Goal: Information Seeking & Learning: Learn about a topic

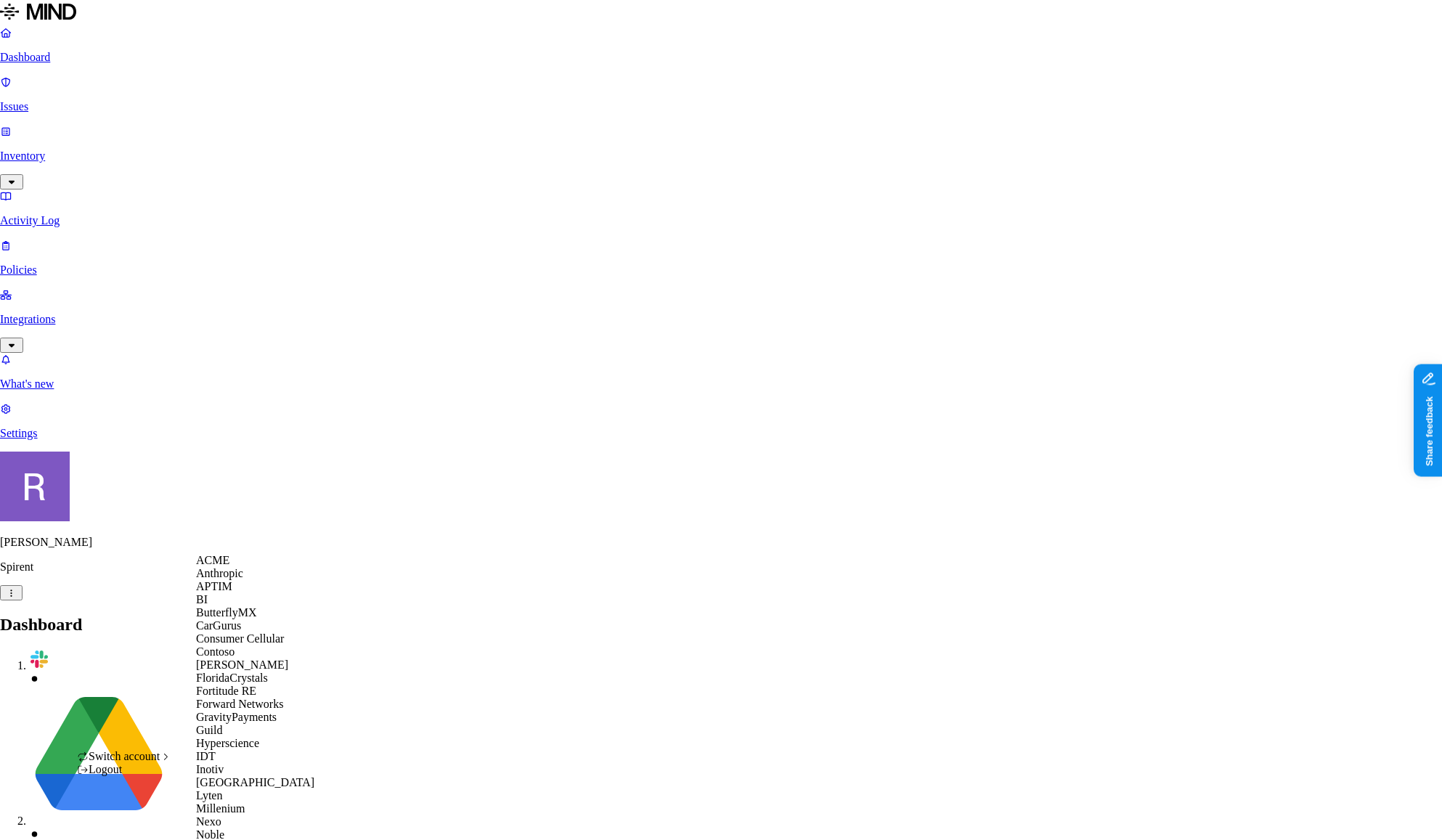
click at [158, 763] on span "Switch account" at bounding box center [124, 756] width 71 height 12
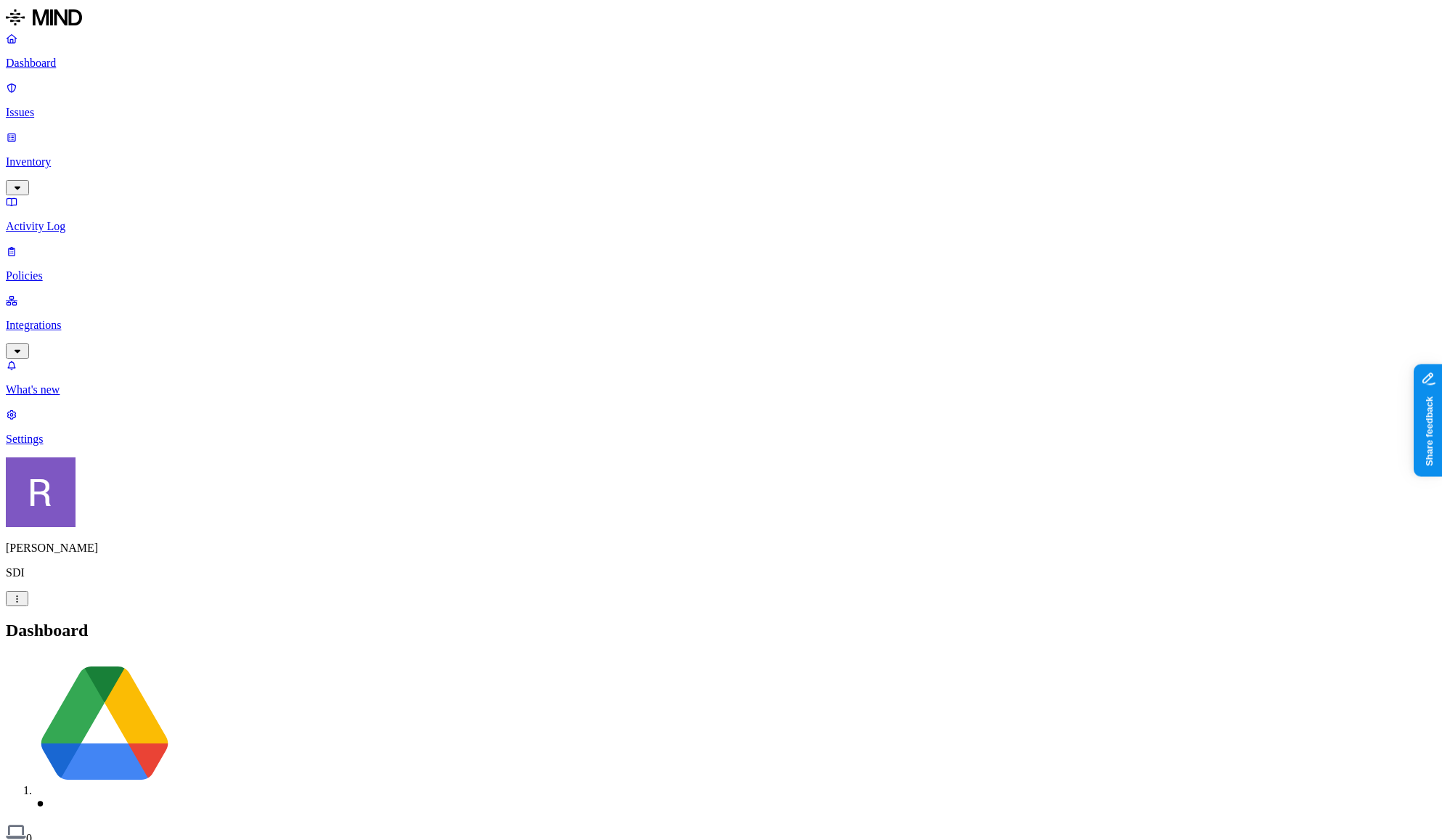
click at [62, 294] on link "Integrations" at bounding box center [721, 325] width 1431 height 62
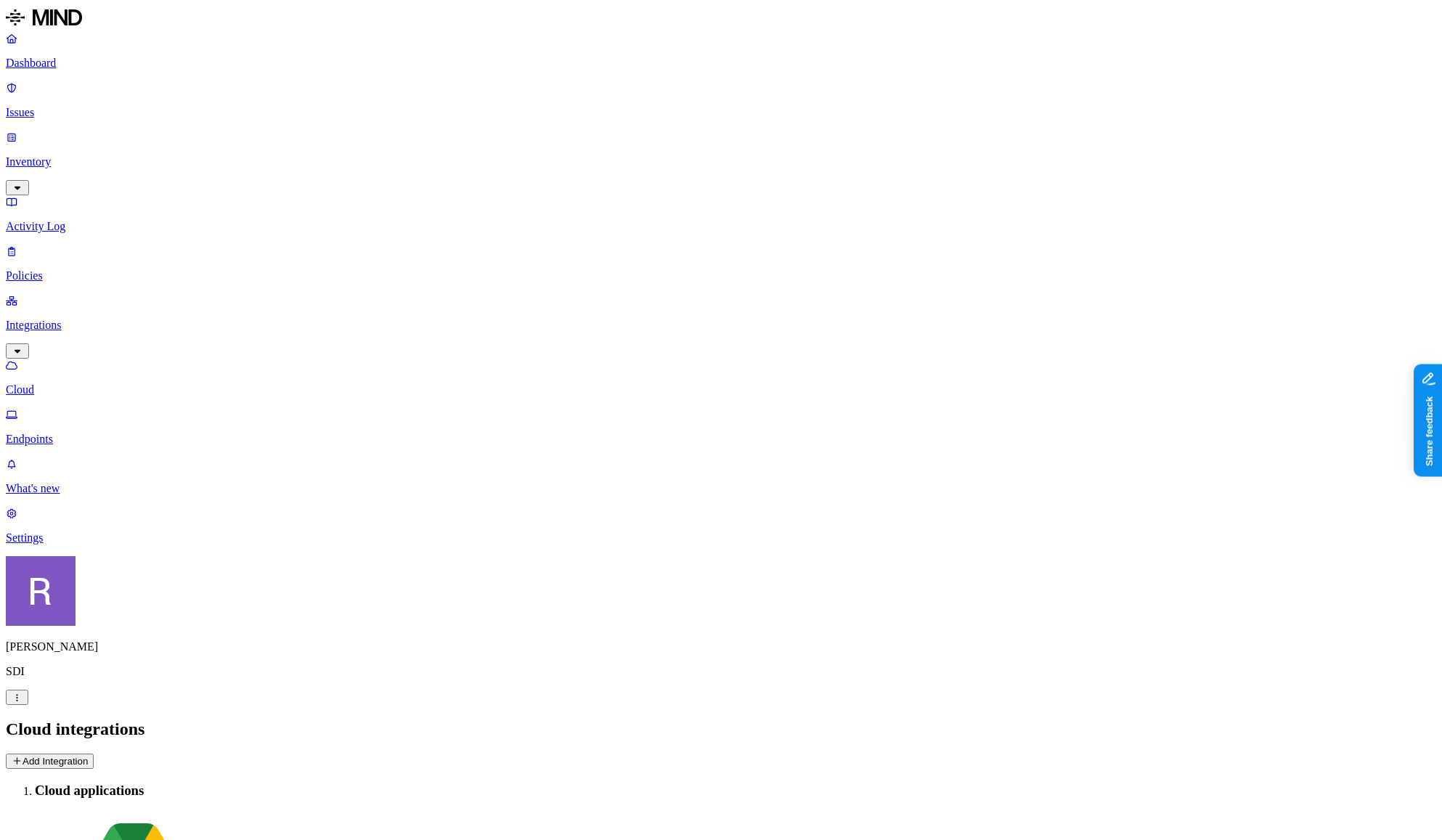
click at [72, 433] on p "Endpoints" at bounding box center [721, 439] width 1431 height 13
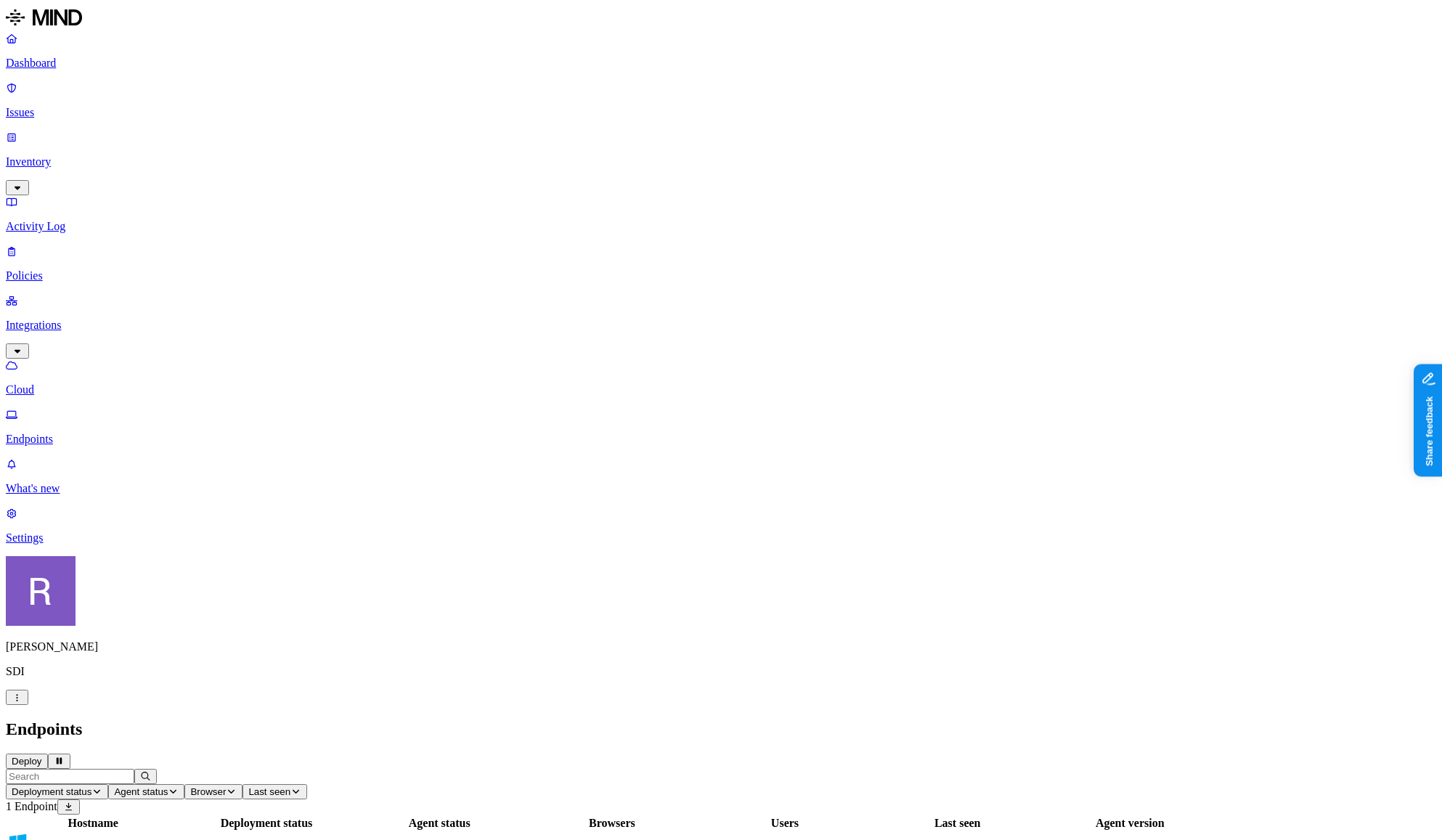
click at [73, 384] on p "Cloud" at bounding box center [721, 390] width 1431 height 13
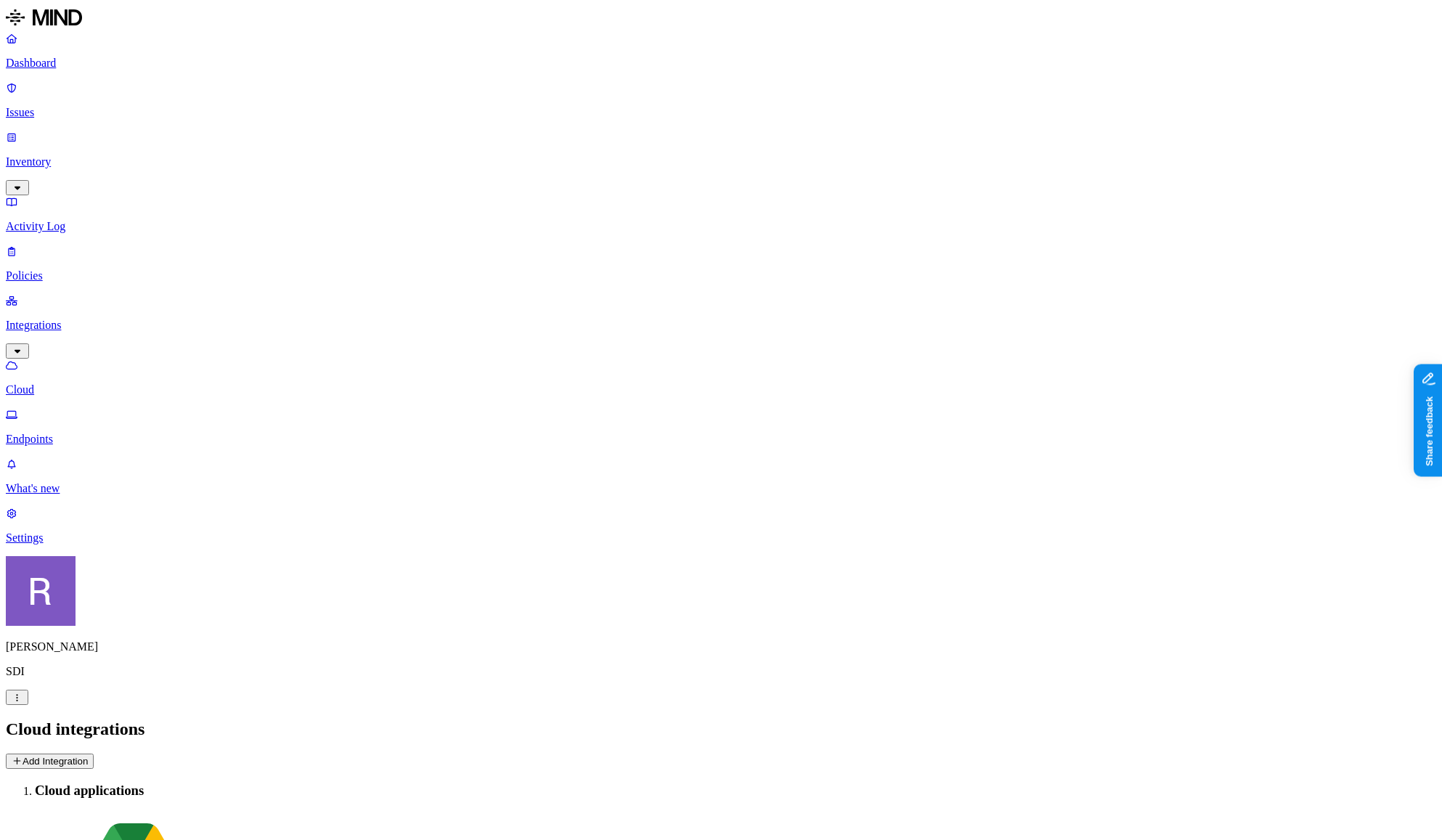
click at [94, 754] on button "Add Integration" at bounding box center [50, 761] width 88 height 15
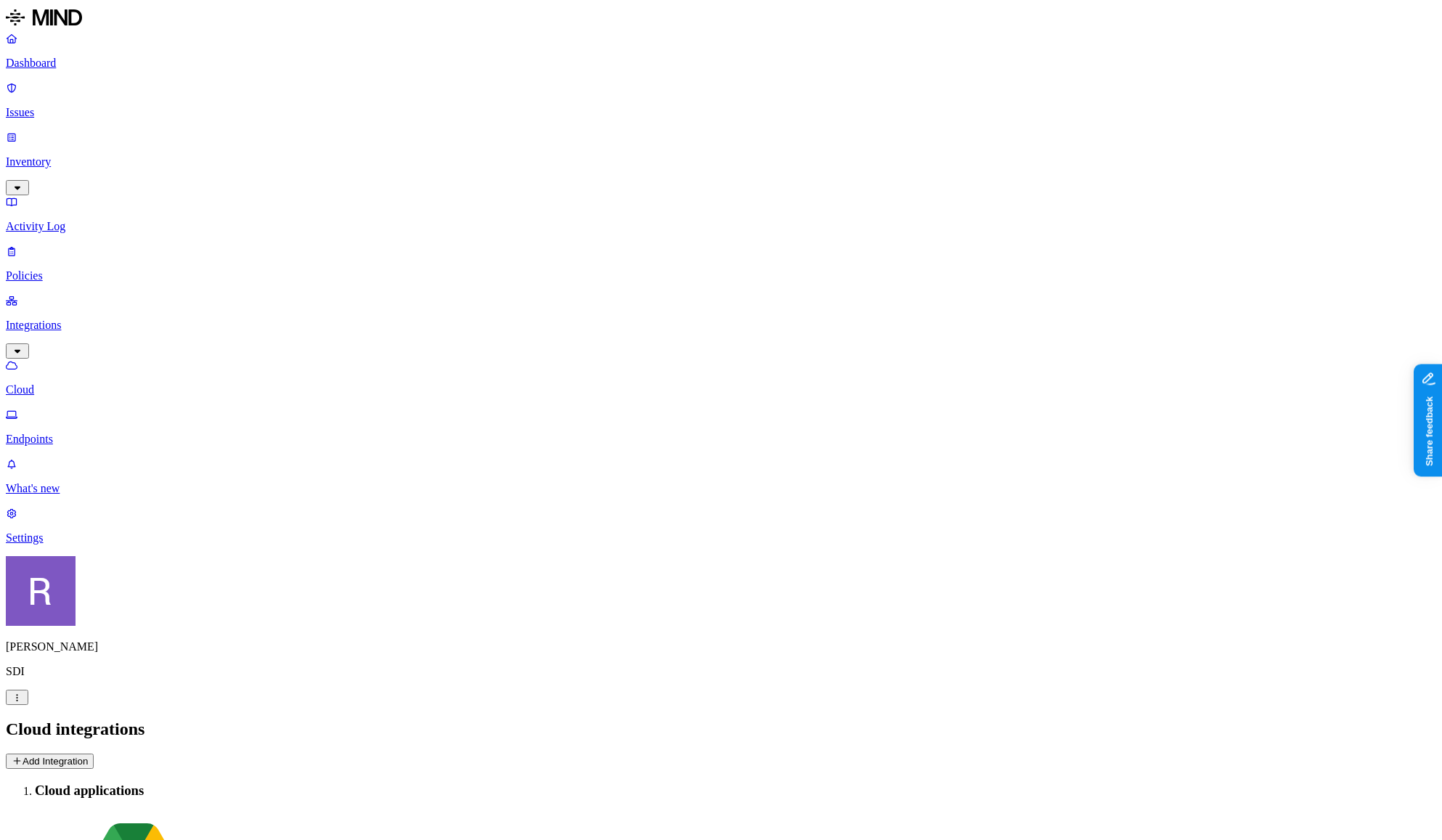
click at [51, 70] on link "Dashboard" at bounding box center [721, 51] width 1431 height 38
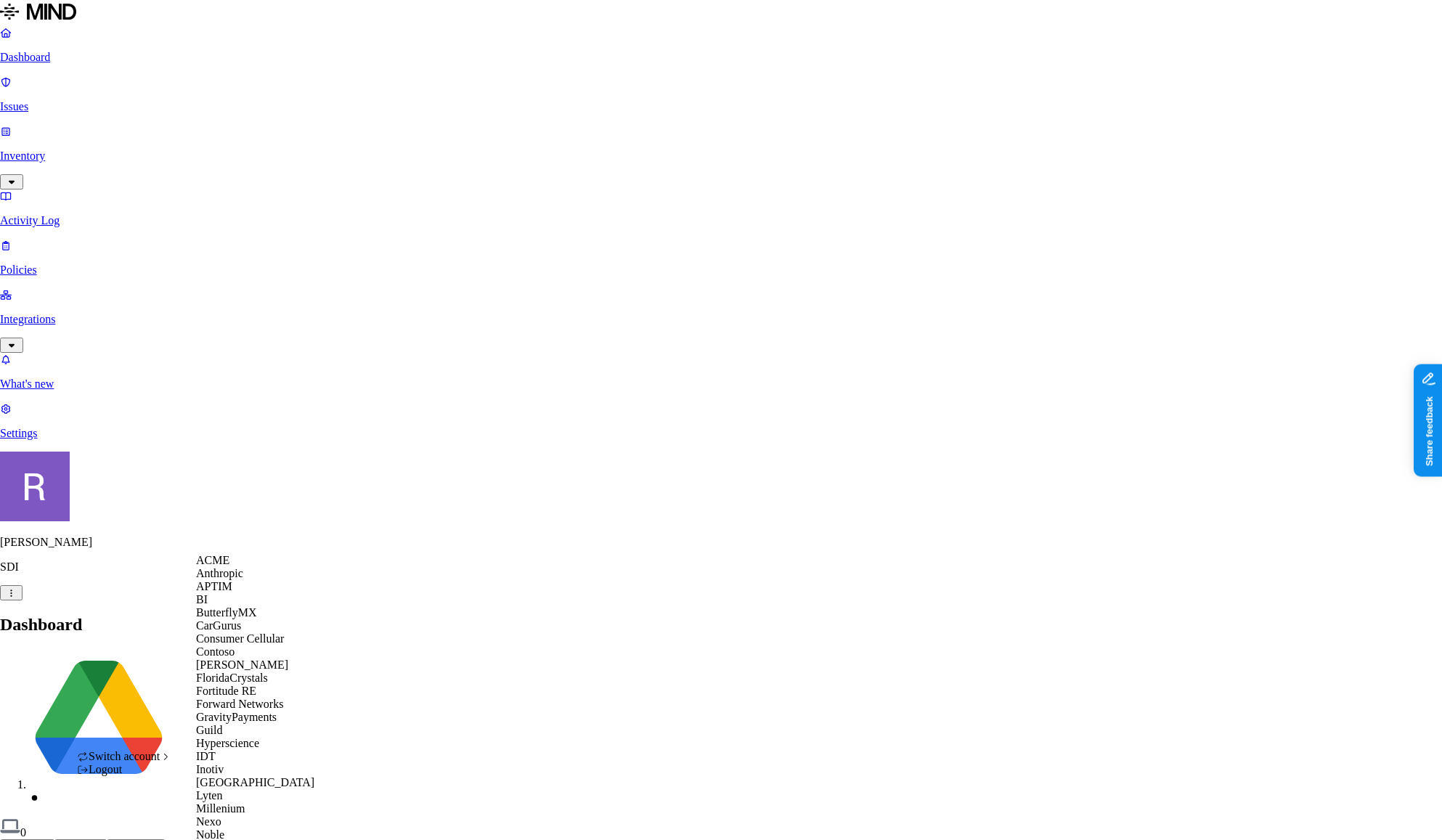
click at [236, 568] on div "ACME" at bounding box center [266, 560] width 141 height 13
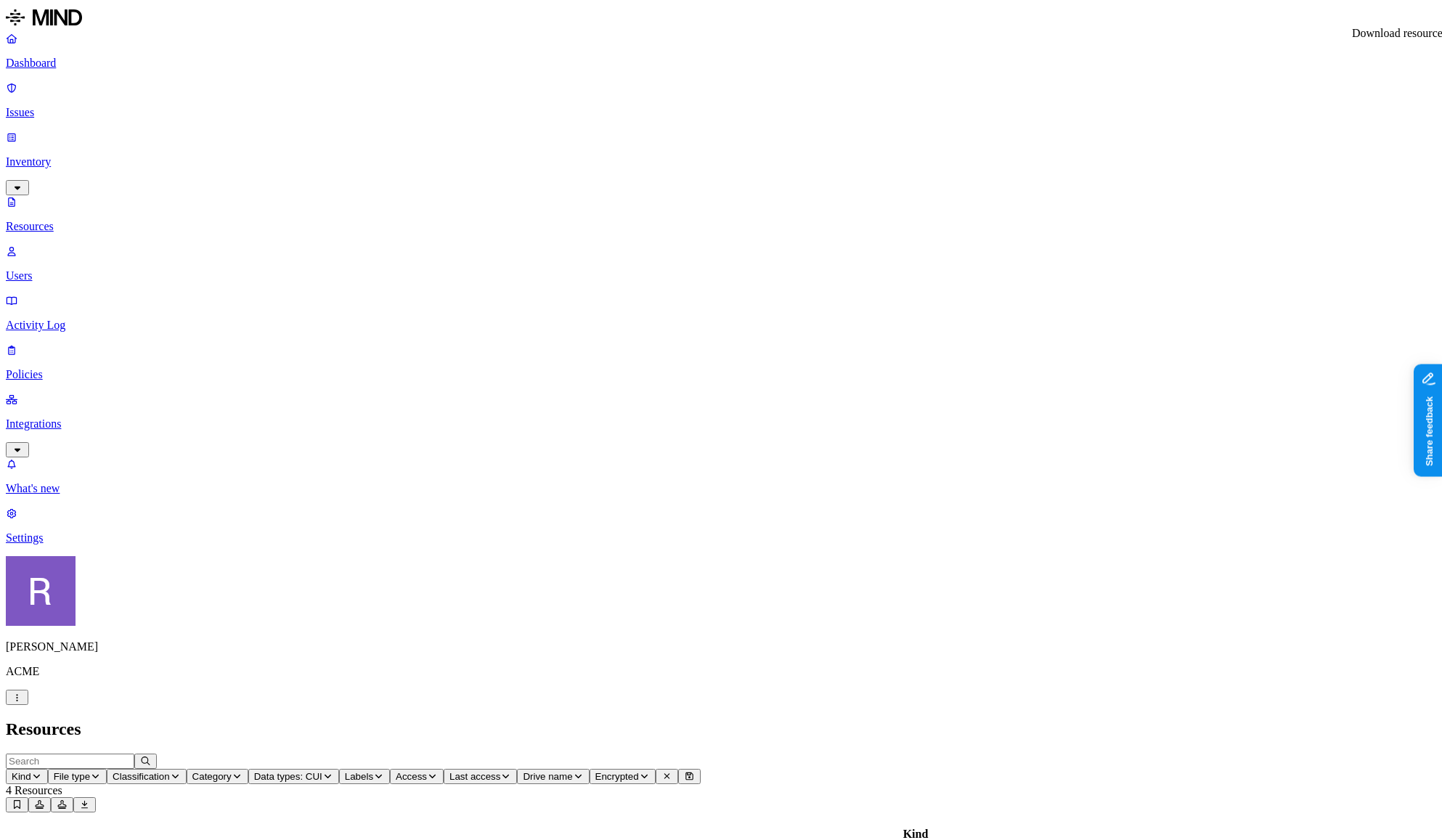
click at [73, 70] on p "Dashboard" at bounding box center [721, 62] width 1431 height 13
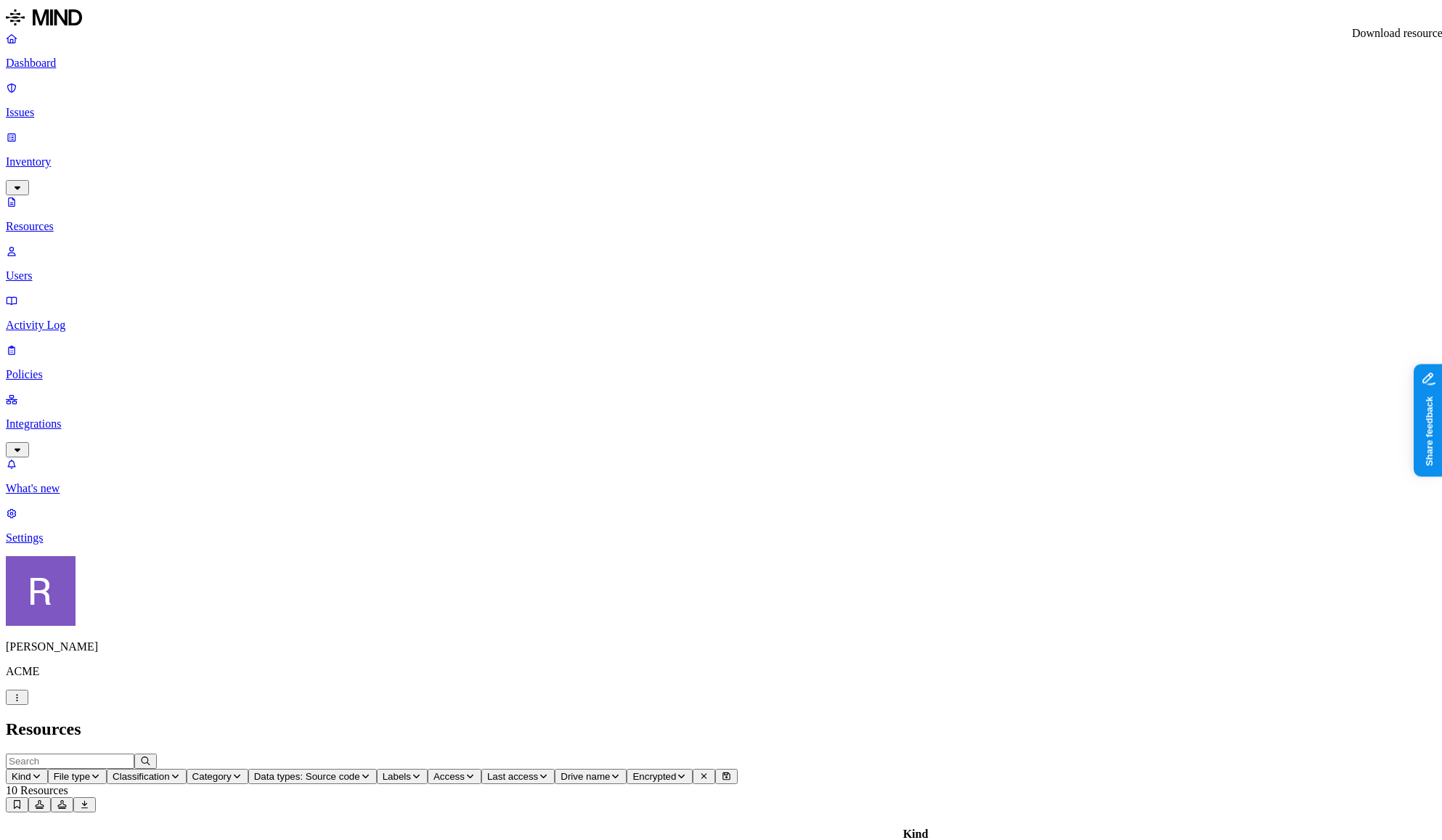
click at [87, 66] on p "Dashboard" at bounding box center [721, 62] width 1431 height 13
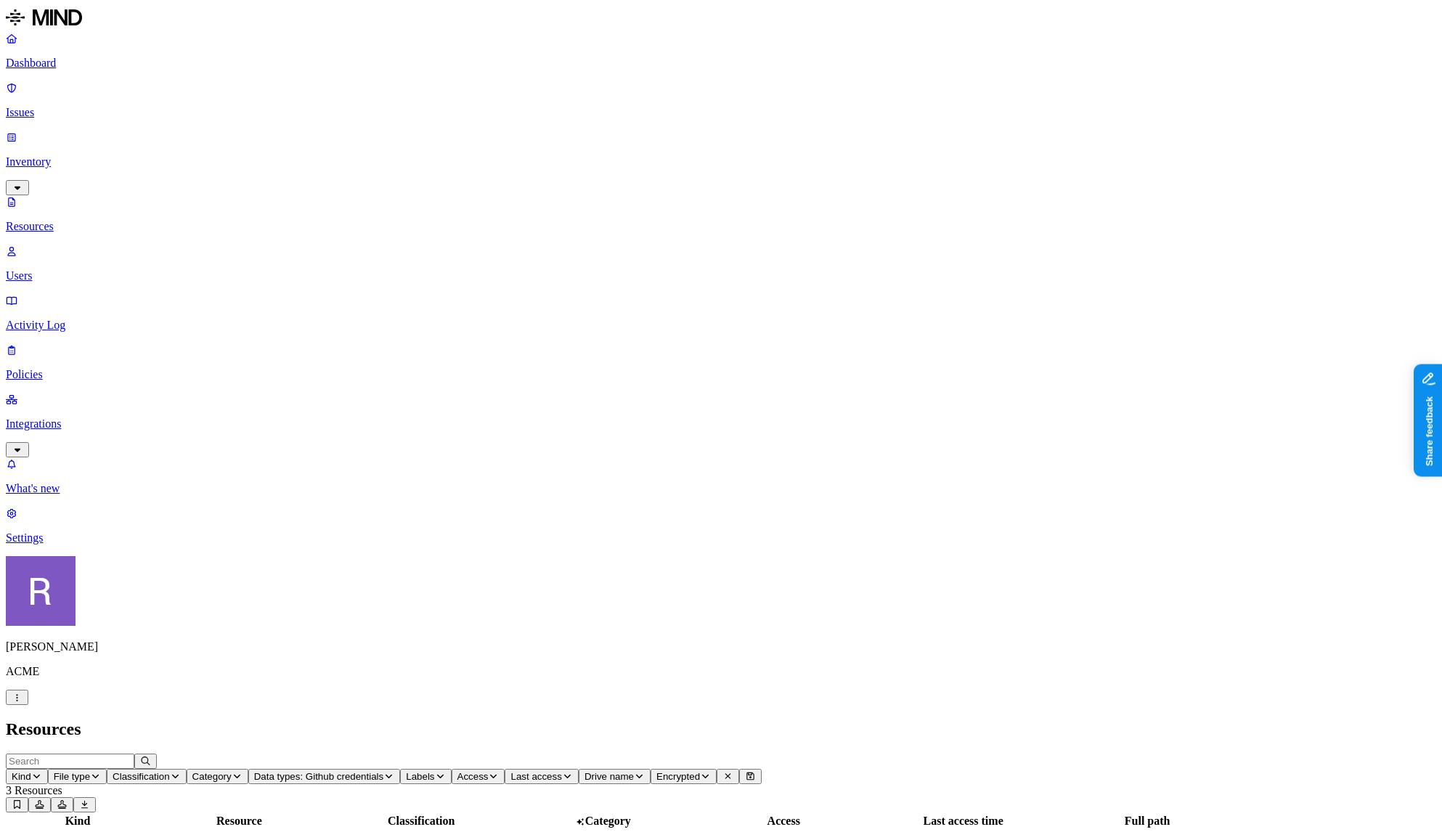
click at [71, 66] on p "Dashboard" at bounding box center [721, 62] width 1431 height 13
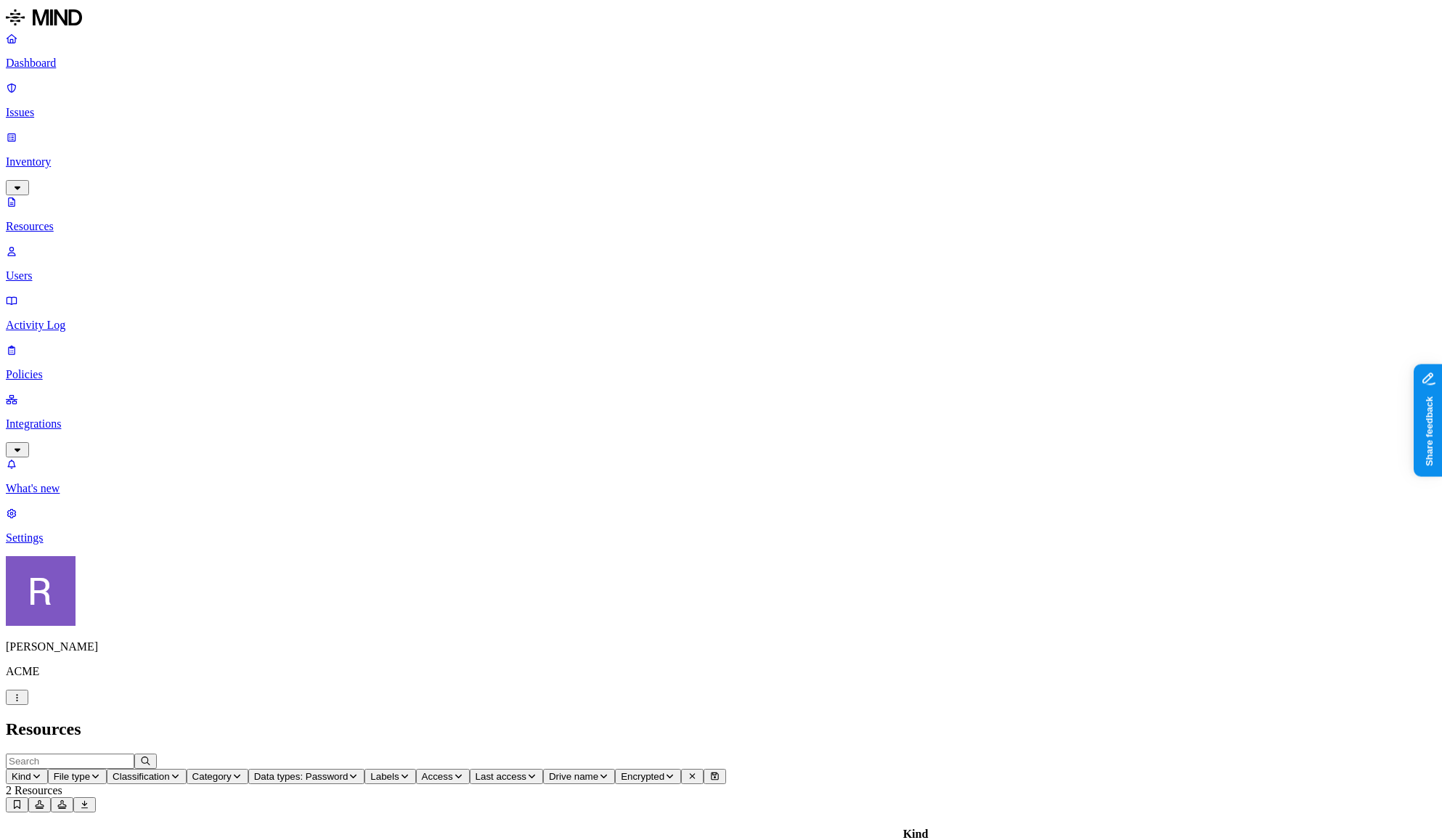
click at [95, 70] on link "Dashboard" at bounding box center [721, 51] width 1431 height 38
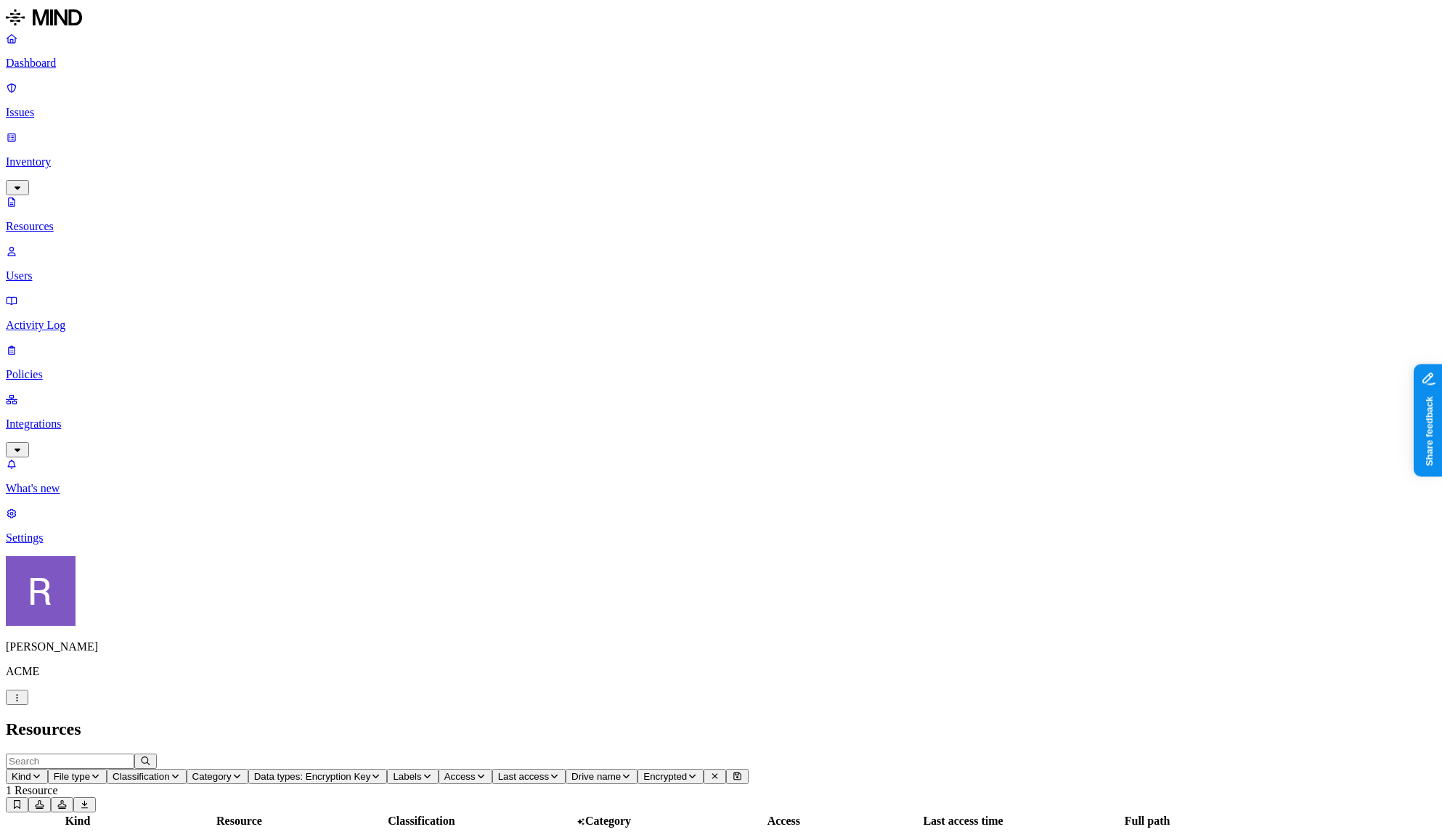
drag, startPoint x: 1019, startPoint y: 17, endPoint x: 859, endPoint y: 35, distance: 161.0
click at [100, 65] on p "Dashboard" at bounding box center [721, 62] width 1431 height 13
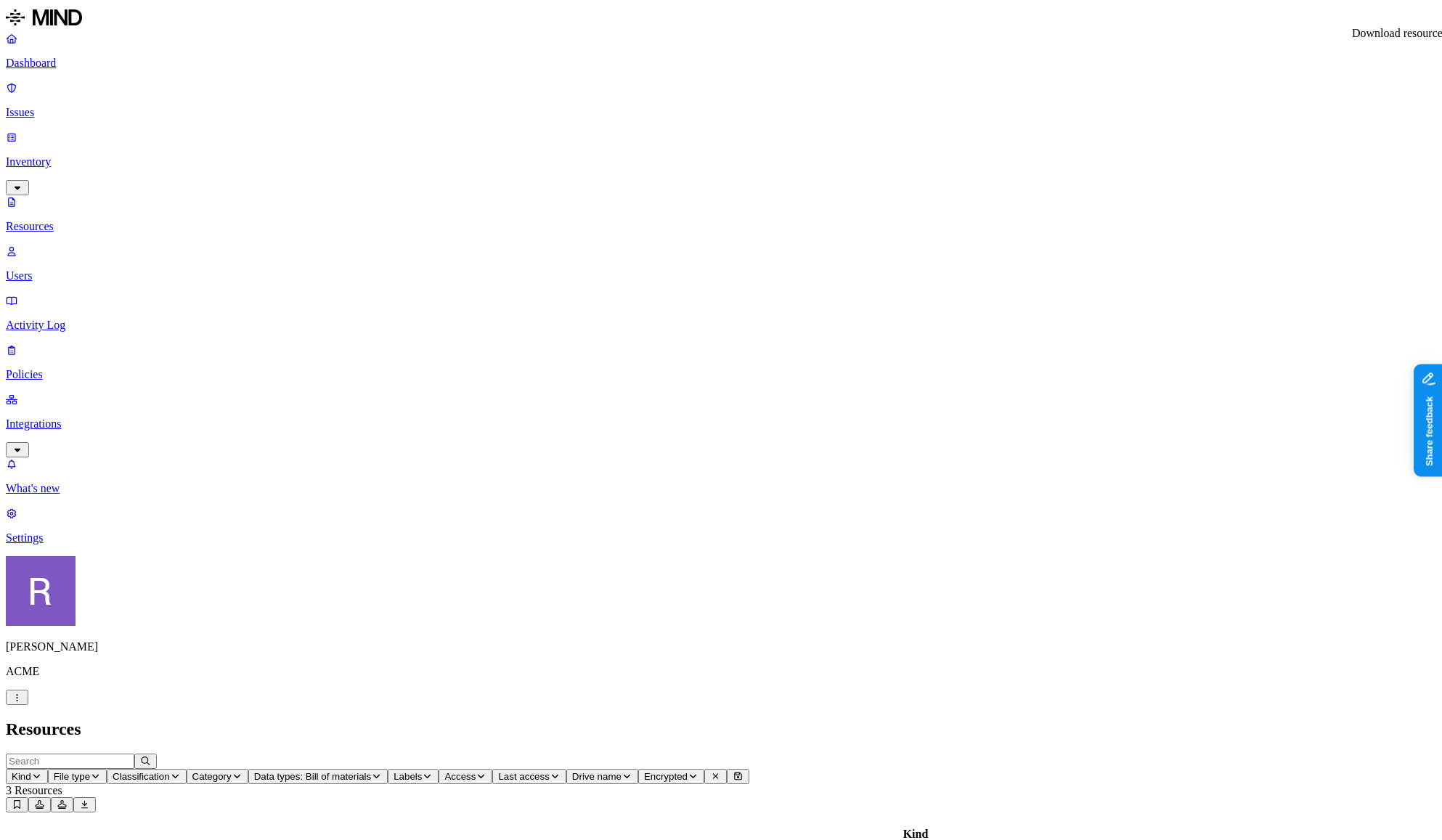
click at [106, 70] on link "Dashboard" at bounding box center [721, 51] width 1431 height 38
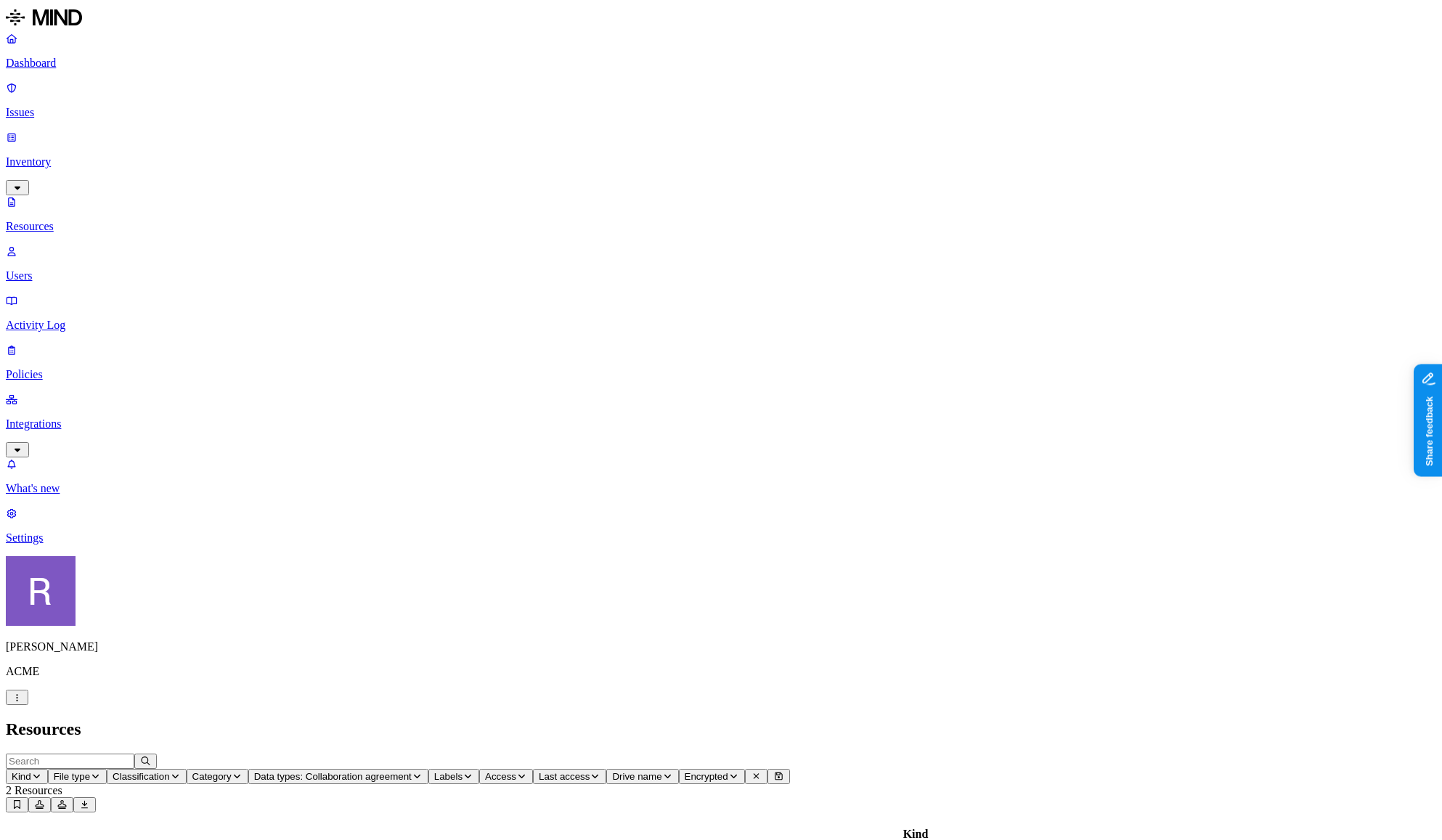
drag, startPoint x: 703, startPoint y: 147, endPoint x: 745, endPoint y: 149, distance: 42.0
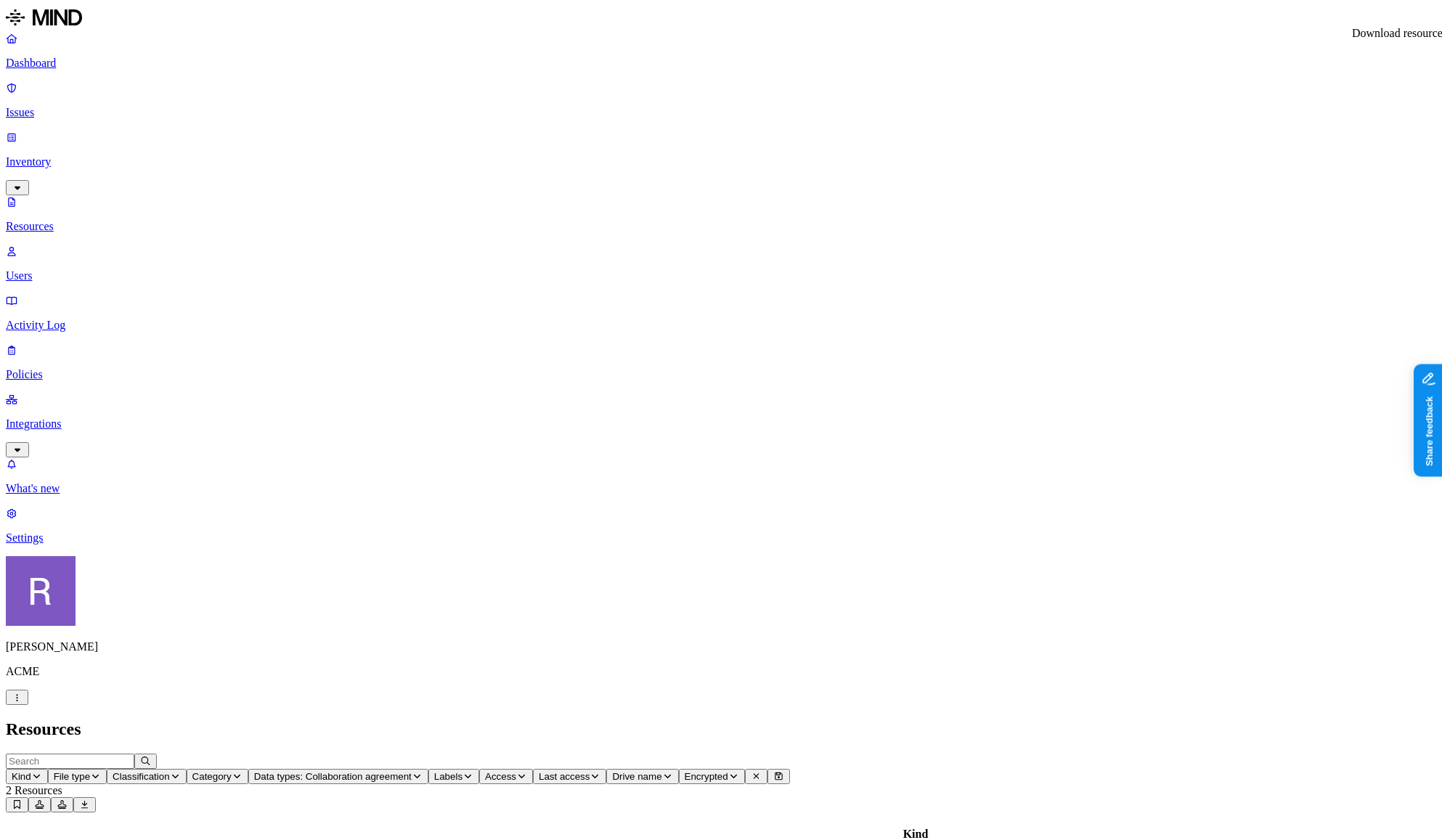
click at [72, 62] on p "Dashboard" at bounding box center [721, 62] width 1431 height 13
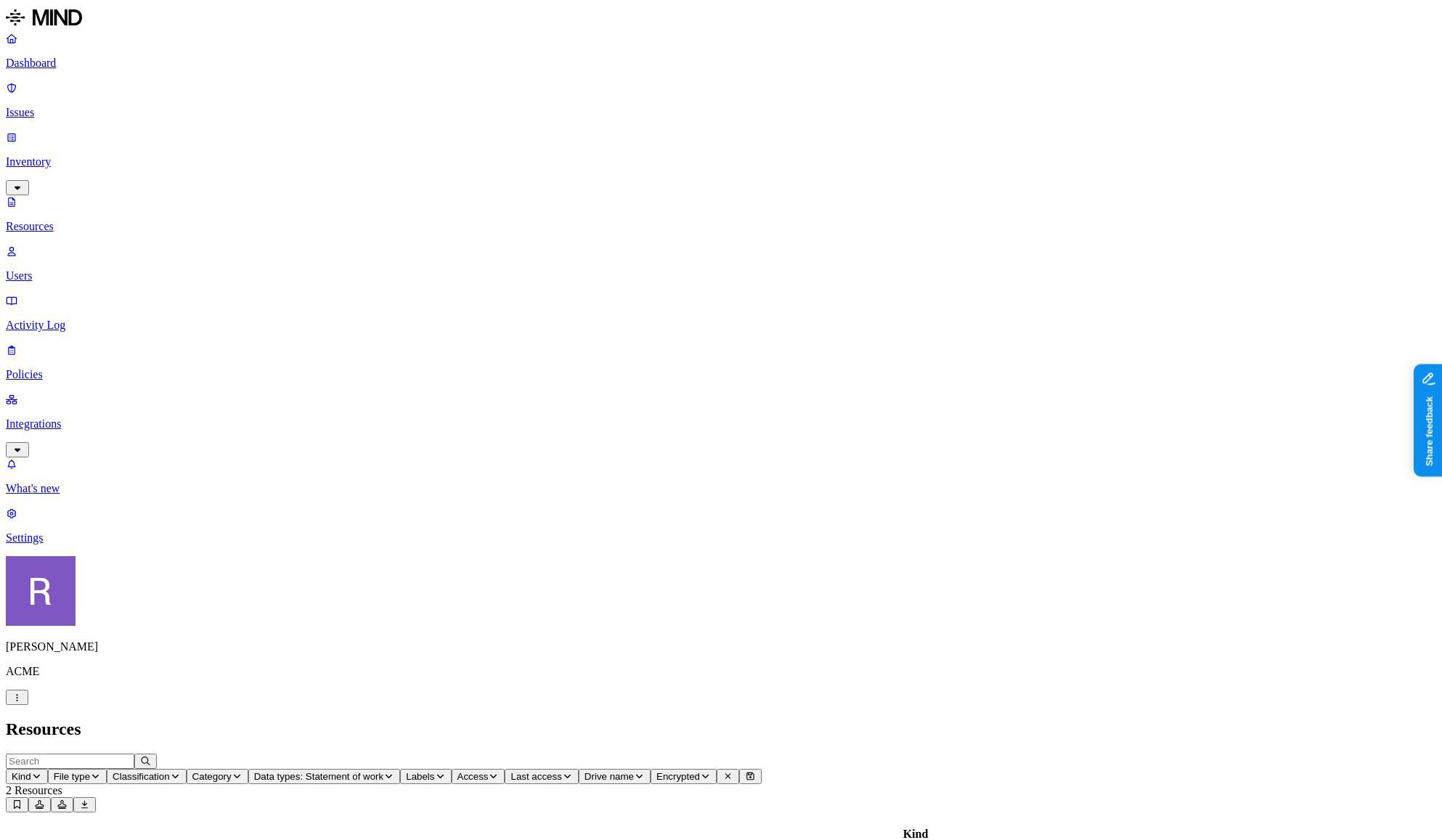
click at [76, 67] on p "Dashboard" at bounding box center [721, 62] width 1431 height 13
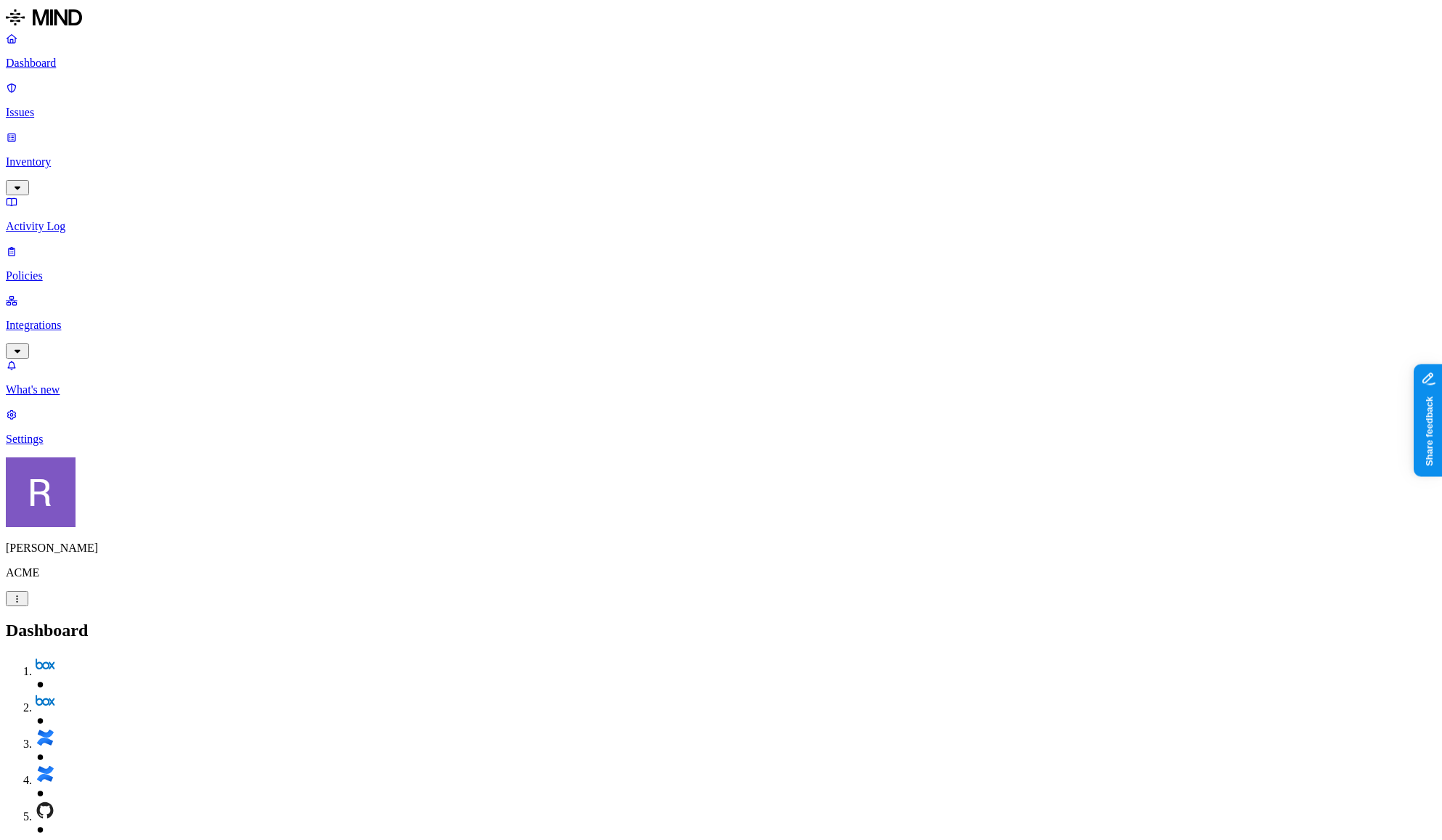
click at [98, 155] on p "Inventory" at bounding box center [721, 161] width 1431 height 13
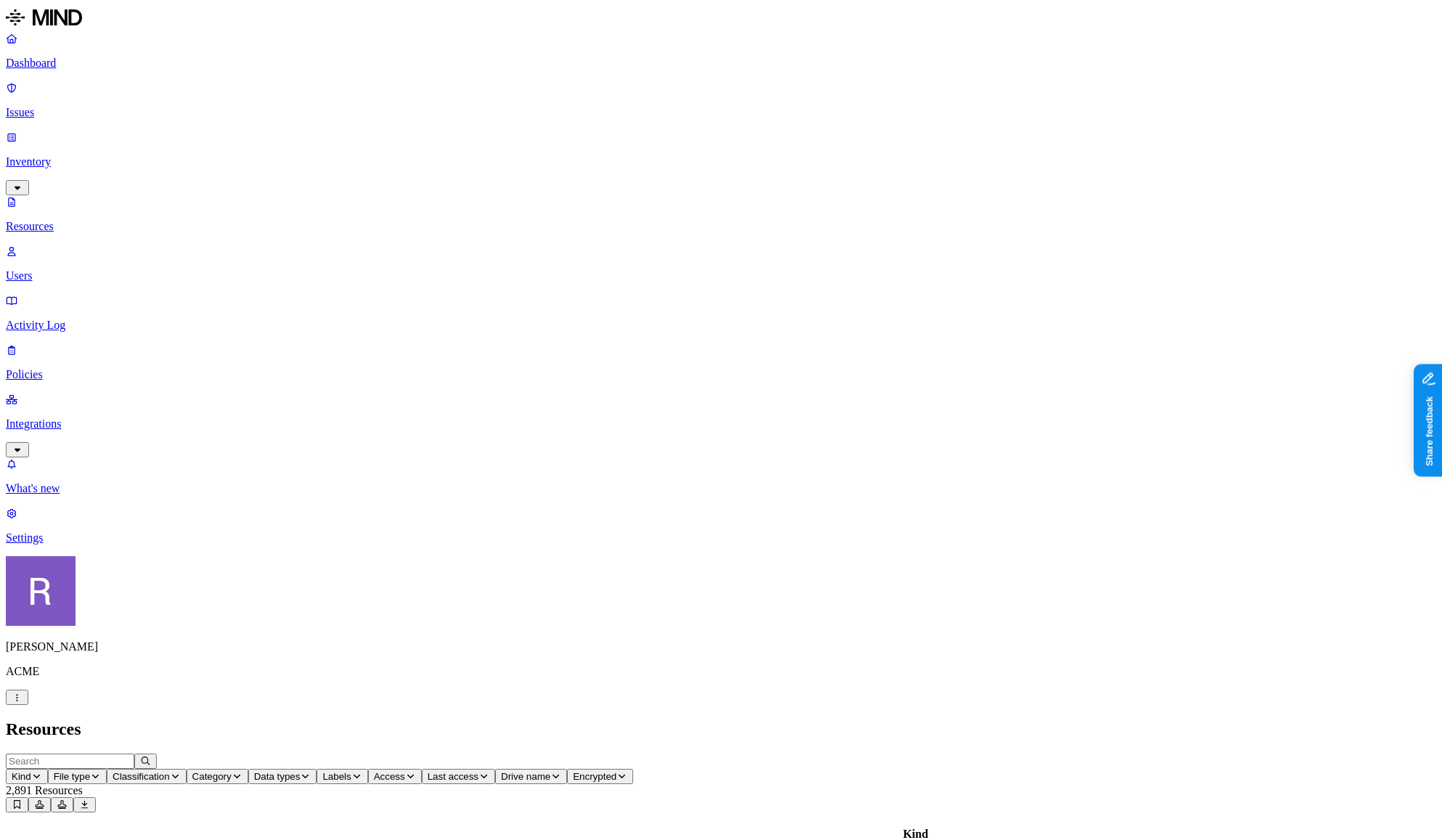
click at [187, 769] on button "Classification" at bounding box center [146, 777] width 80 height 15
click at [450, 248] on span "Other" at bounding box center [444, 254] width 26 height 12
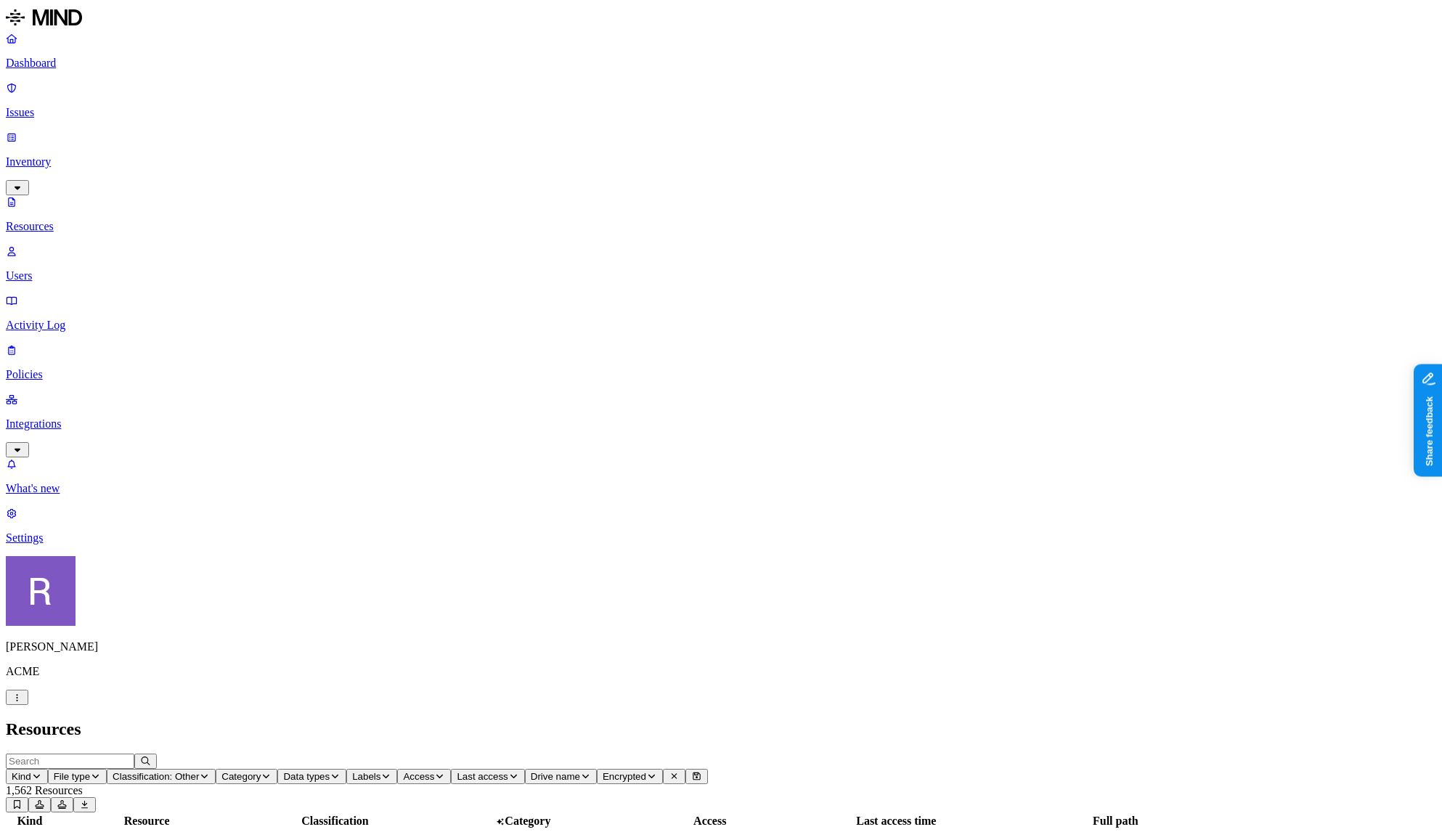
click at [32, 70] on link "Dashboard" at bounding box center [721, 51] width 1431 height 38
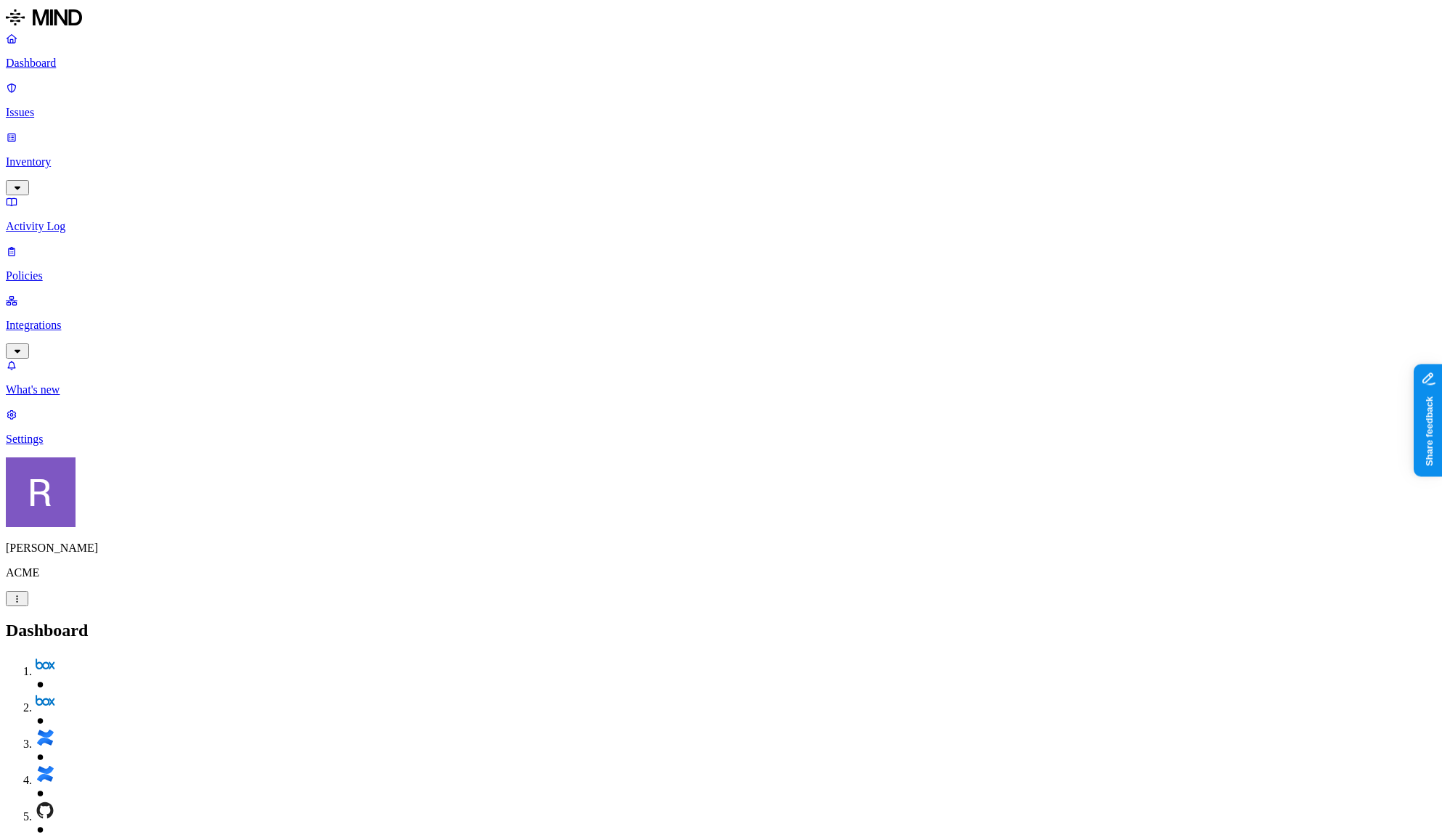
click at [54, 155] on p "Inventory" at bounding box center [721, 161] width 1431 height 13
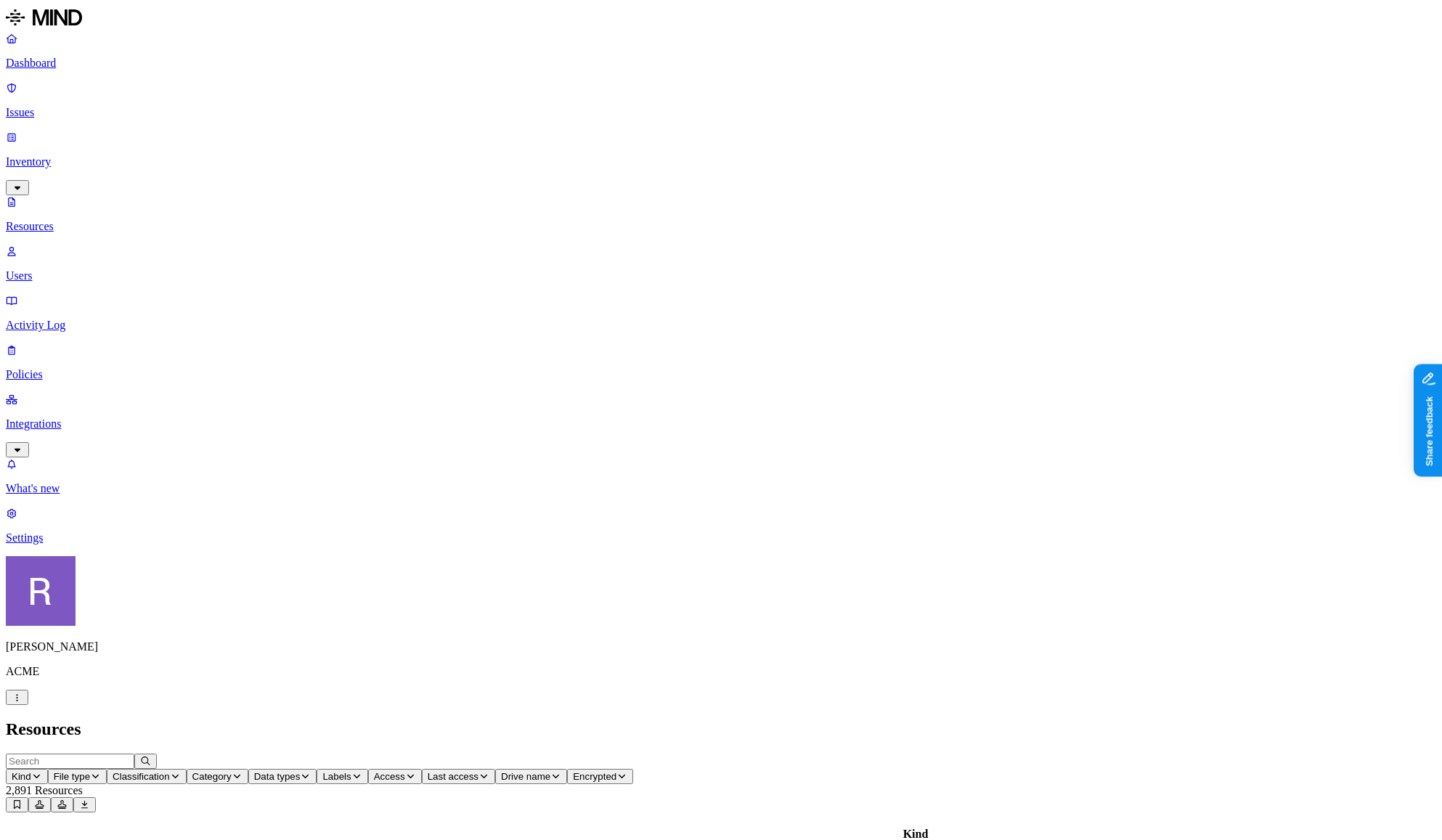
click at [42, 772] on icon "button" at bounding box center [37, 776] width 11 height 9
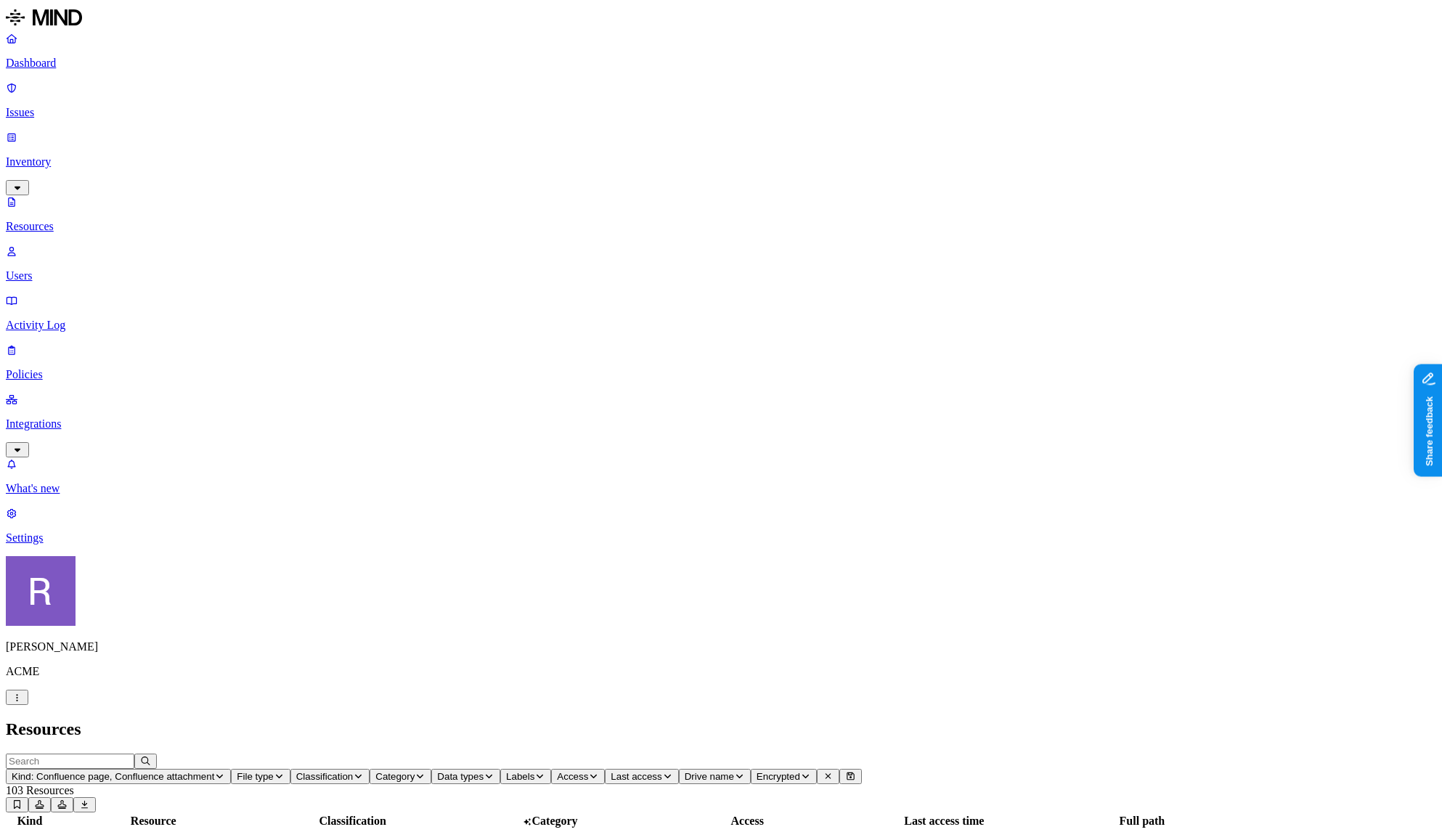
click at [450, 839] on div "PCI 1" at bounding box center [353, 856] width 195 height 28
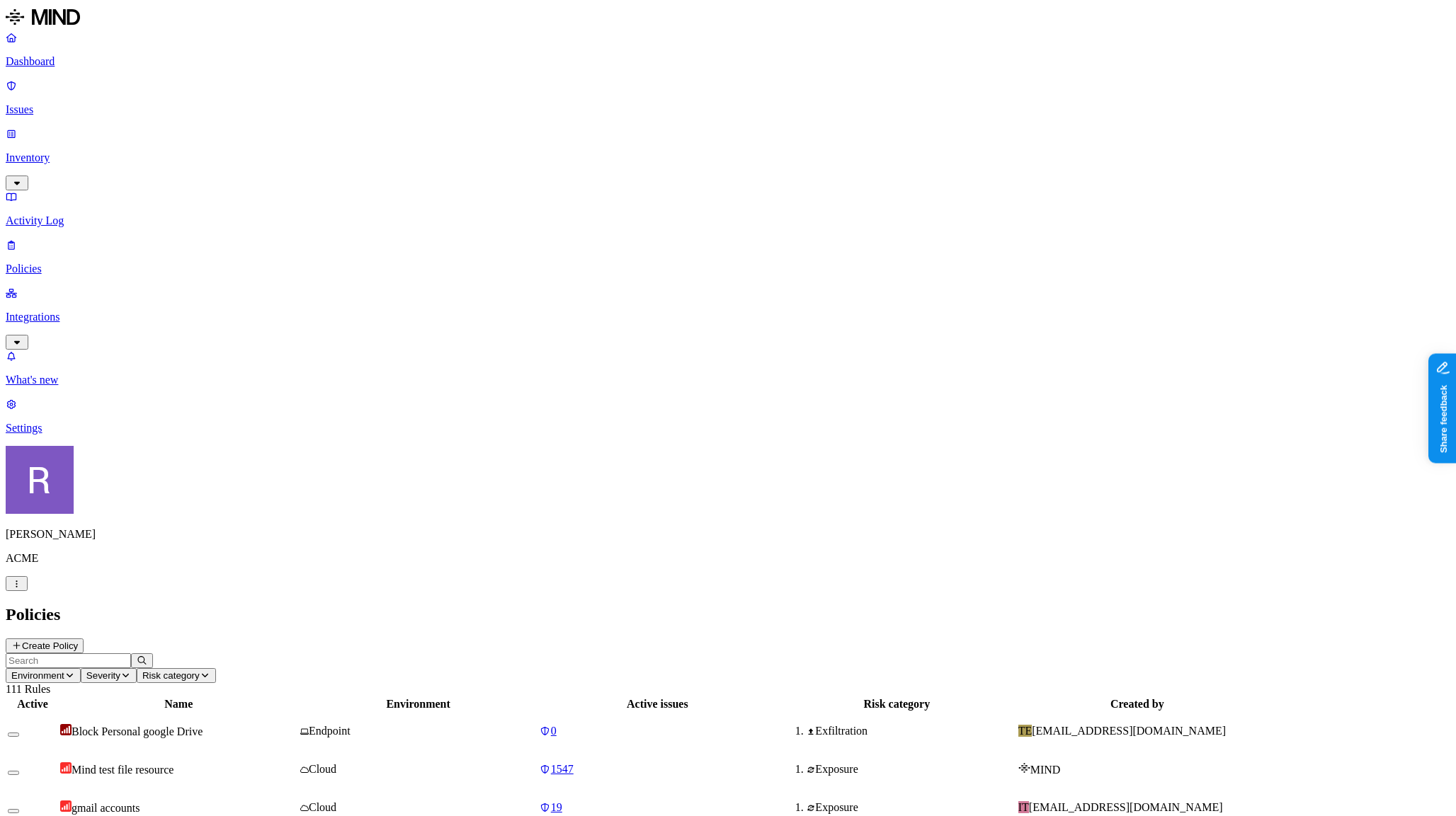
click at [71, 68] on link "Dashboard" at bounding box center [728, 50] width 1445 height 37
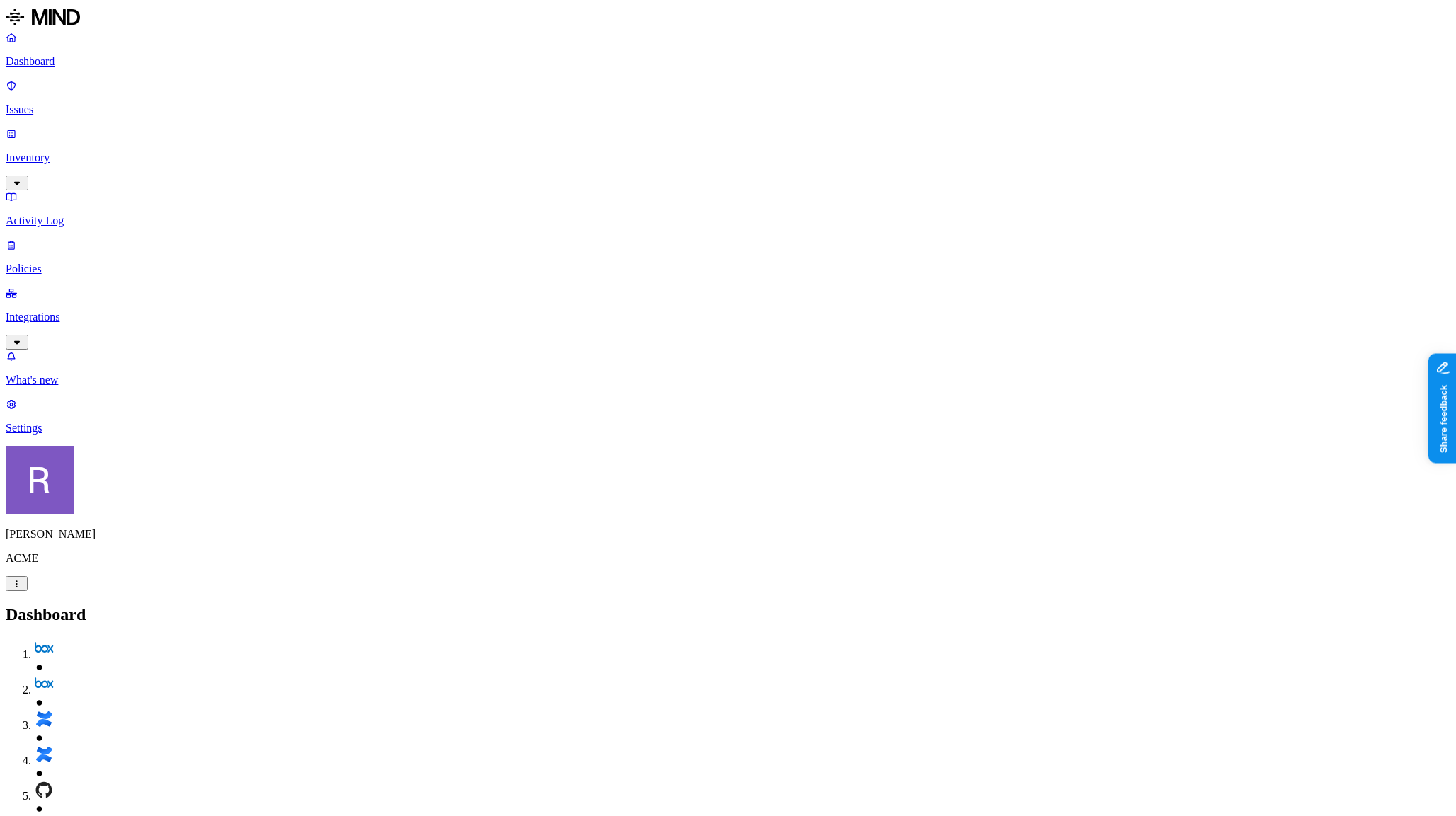
click at [78, 239] on link "Policies" at bounding box center [728, 257] width 1445 height 37
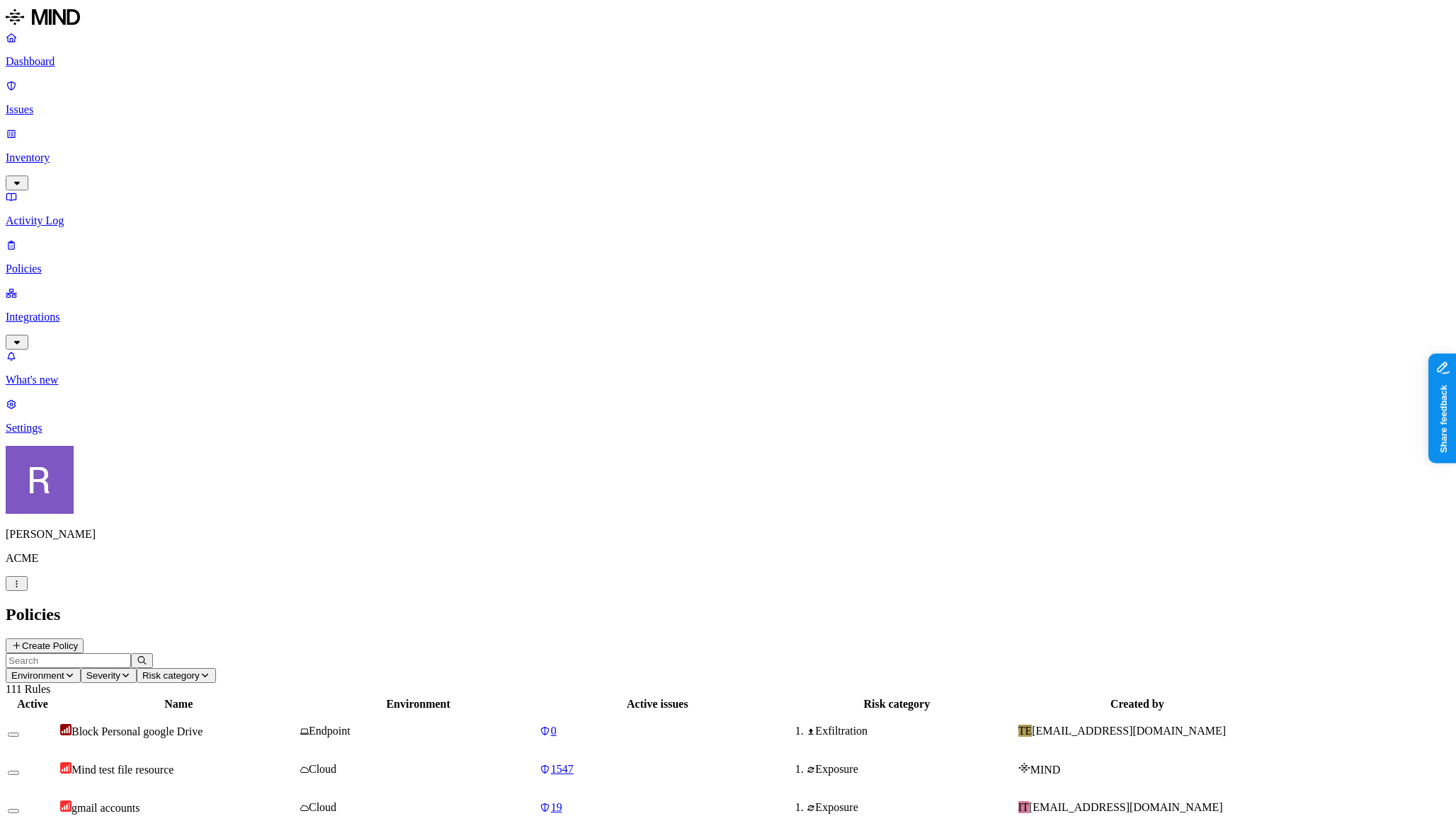
click at [81, 668] on button "Environment" at bounding box center [43, 675] width 75 height 15
click at [120, 670] on span "Severity" at bounding box center [103, 675] width 34 height 11
click at [200, 670] on span "Risk category" at bounding box center [171, 675] width 57 height 11
click at [1324, 654] on header "Environment Severity Risk category 111 Rules" at bounding box center [728, 675] width 1445 height 42
click at [83, 639] on button "Create Policy" at bounding box center [45, 646] width 78 height 15
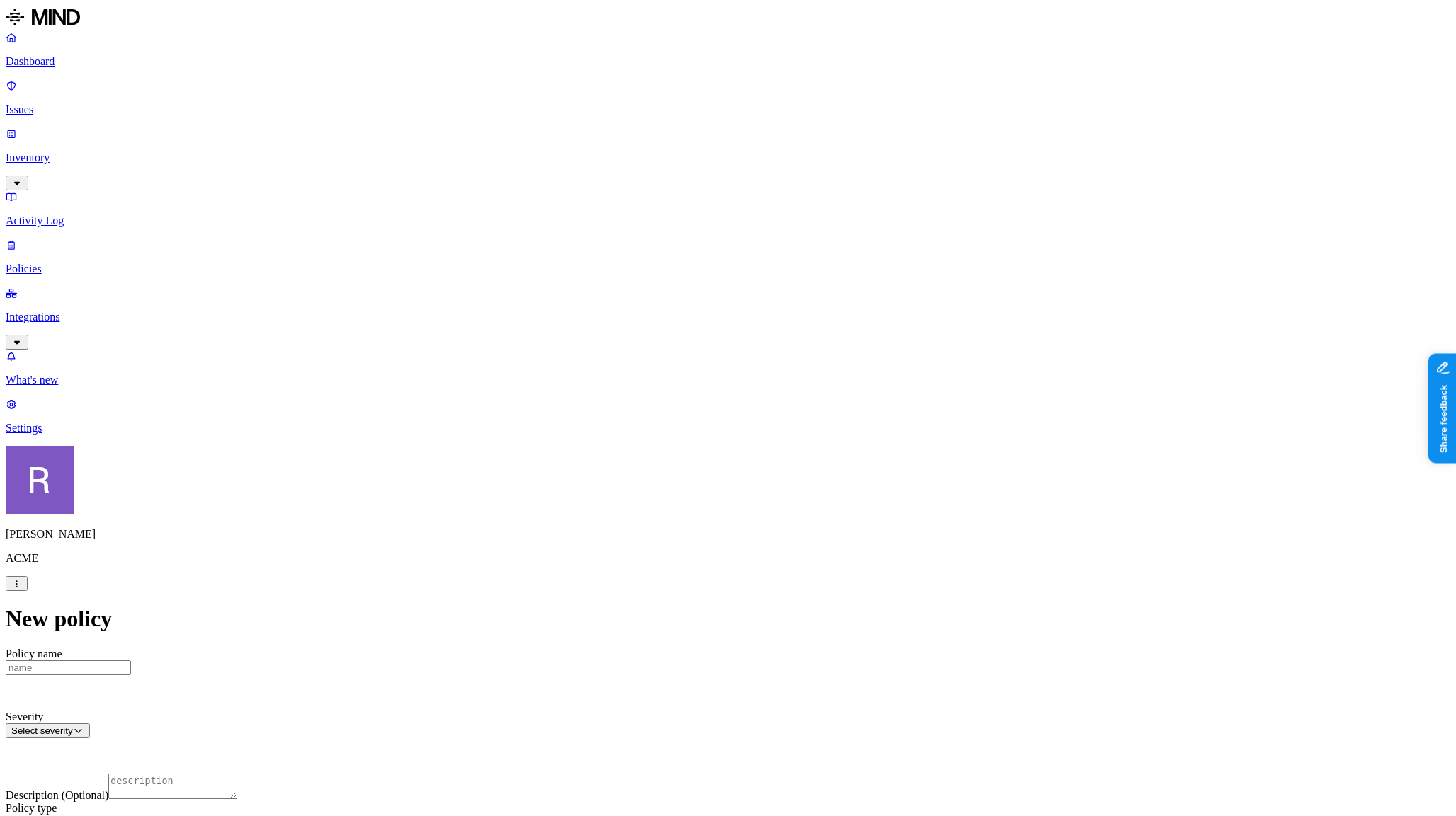
click at [613, 511] on html "Dashboard Issues Inventory Activity Log Policies Integrations What's new 1 Sett…" at bounding box center [728, 808] width 1456 height 1617
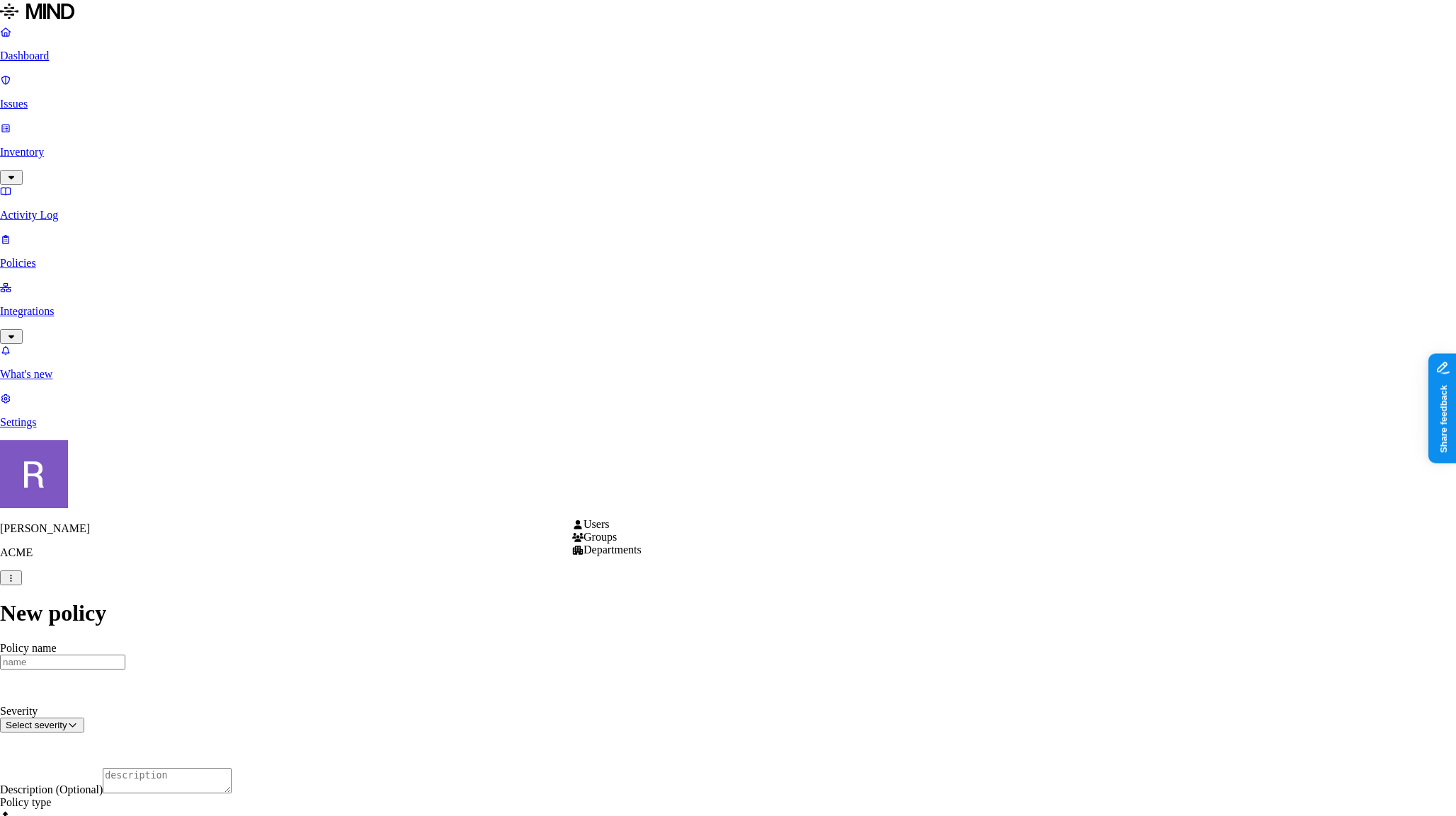
click at [234, 630] on html "Dashboard Issues Inventory Activity Log Policies Integrations What's new 1 Sett…" at bounding box center [728, 805] width 1456 height 1611
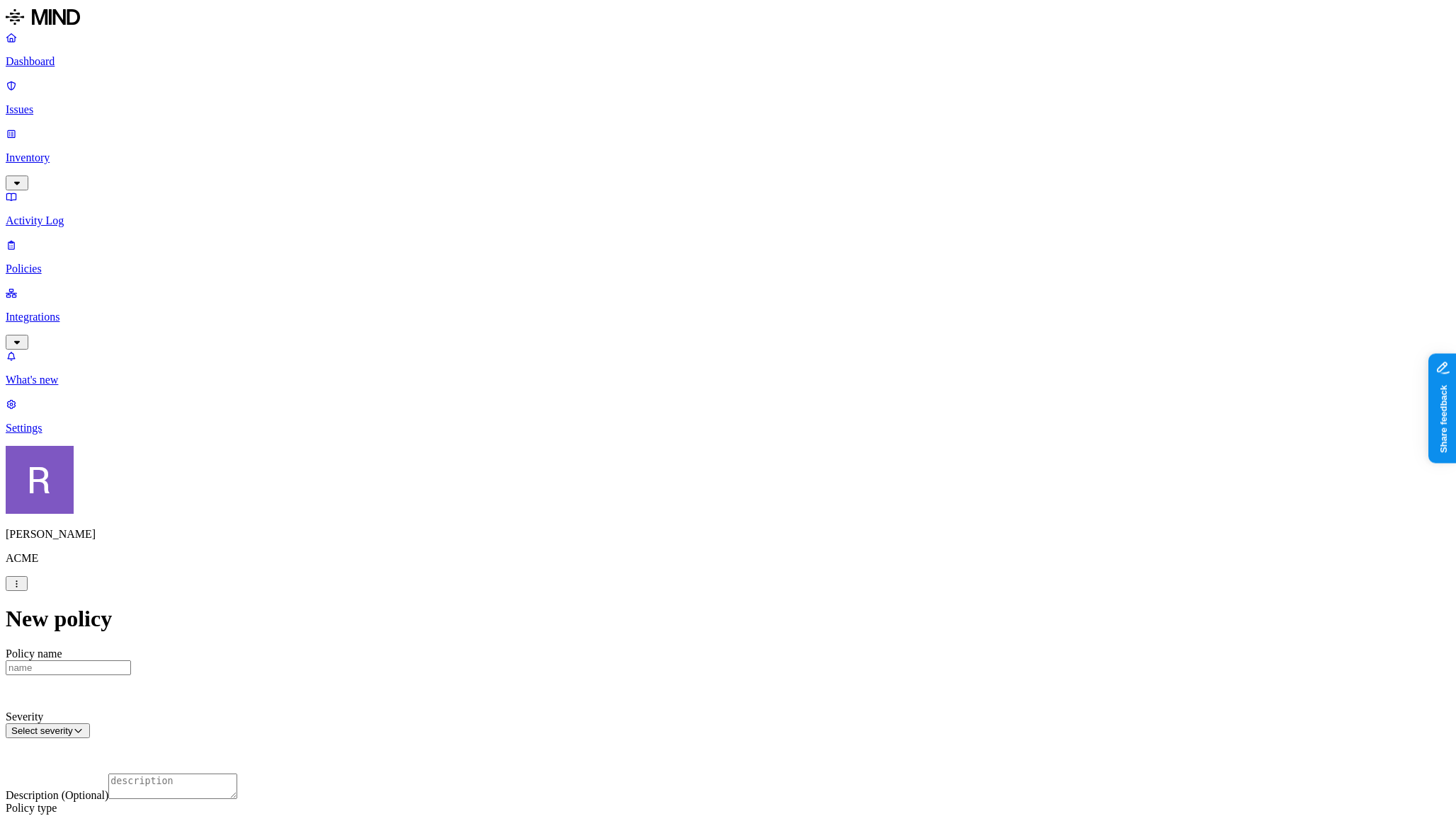
click at [51, 68] on link "Dashboard" at bounding box center [728, 50] width 1445 height 37
click at [70, 103] on p "Issues" at bounding box center [728, 109] width 1445 height 12
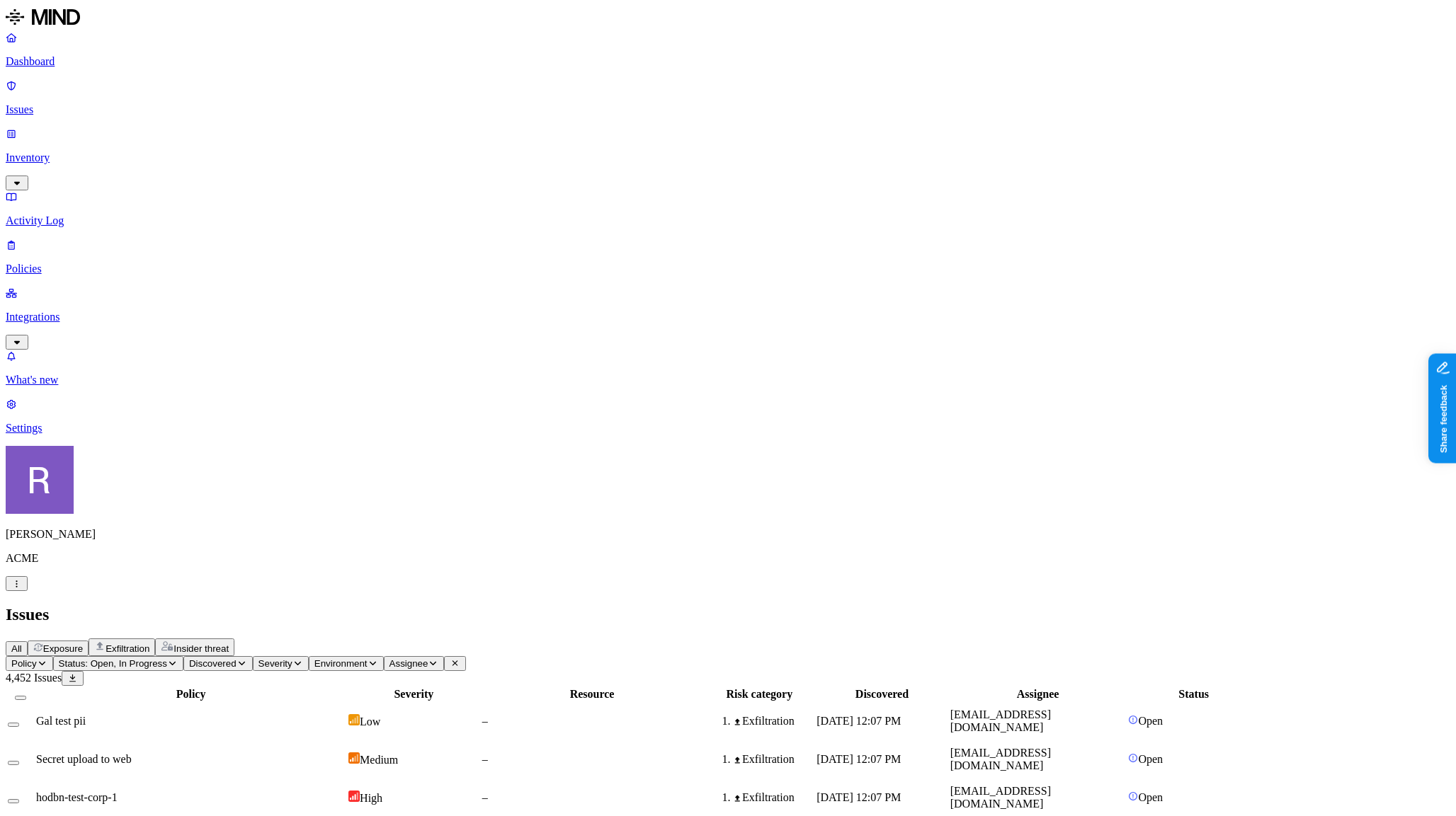
click at [83, 643] on span "Exposure" at bounding box center [63, 648] width 40 height 11
